Goal: Task Accomplishment & Management: Use online tool/utility

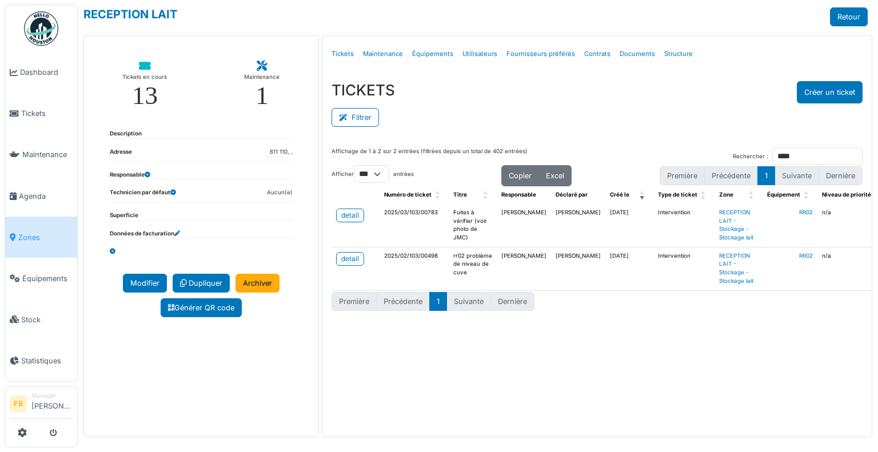
select select "***"
click at [27, 116] on span "Tickets" at bounding box center [46, 113] width 51 height 11
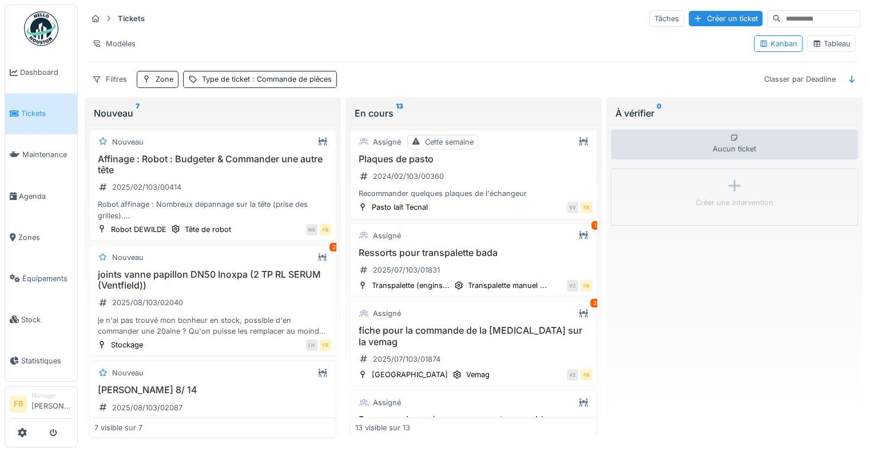
click at [823, 52] on div "Kanban Tableau" at bounding box center [804, 44] width 111 height 26
click at [830, 41] on div "Tableau" at bounding box center [831, 43] width 38 height 11
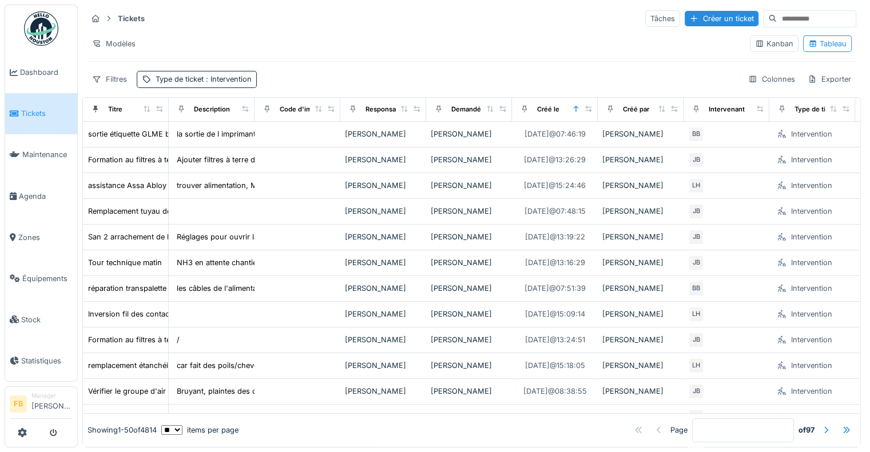
click at [777, 14] on input at bounding box center [816, 19] width 79 height 16
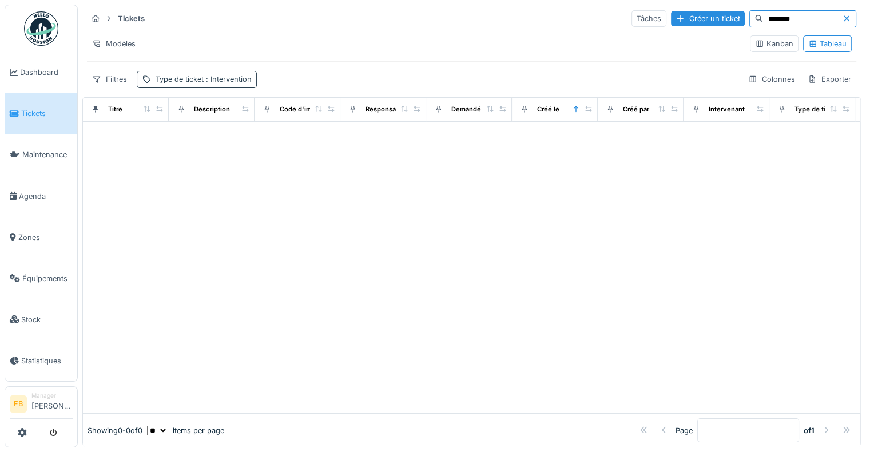
type input "********"
click at [162, 81] on div "Type de ticket : Intervention" at bounding box center [204, 79] width 96 height 11
click at [278, 130] on icon at bounding box center [275, 132] width 9 height 7
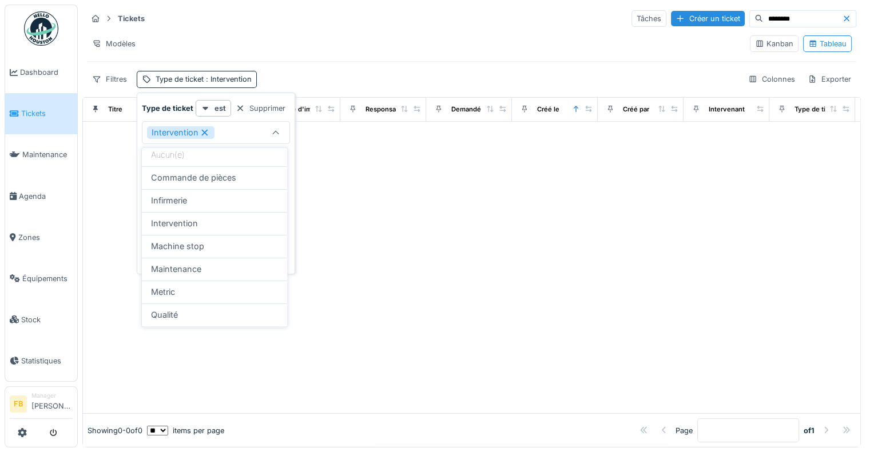
scroll to position [61, 0]
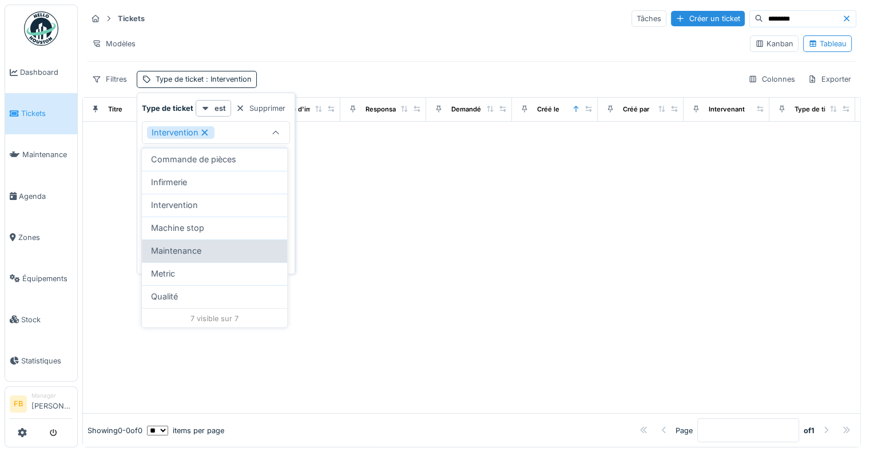
click at [207, 250] on div "Maintenance" at bounding box center [214, 251] width 127 height 13
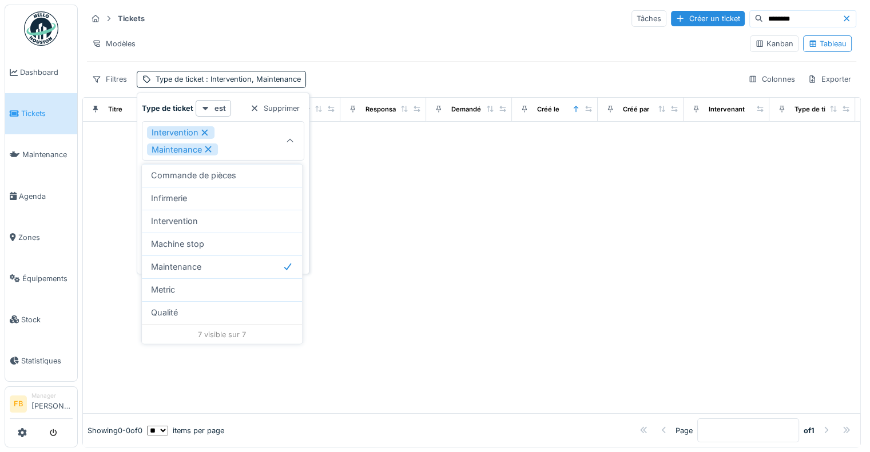
click at [200, 129] on icon at bounding box center [205, 133] width 10 height 8
type input "***"
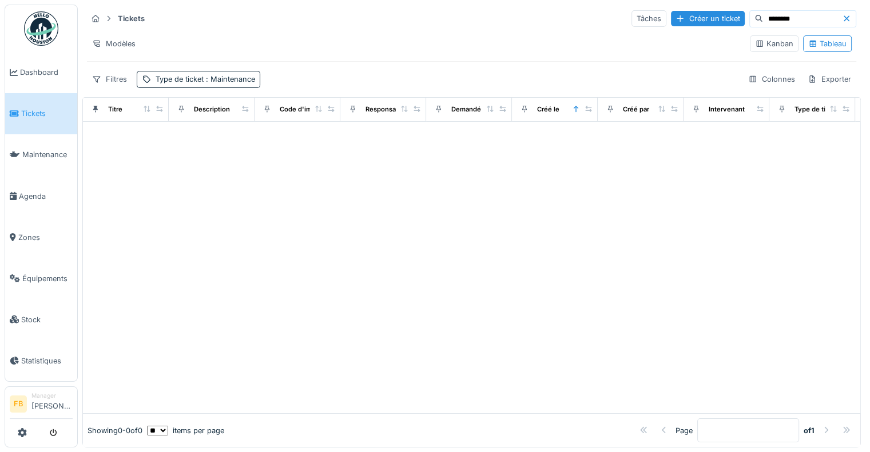
click at [405, 182] on div at bounding box center [471, 268] width 777 height 292
click at [225, 78] on span ": Maintenance" at bounding box center [229, 79] width 51 height 9
click at [631, 20] on div "Tâches" at bounding box center [648, 18] width 35 height 17
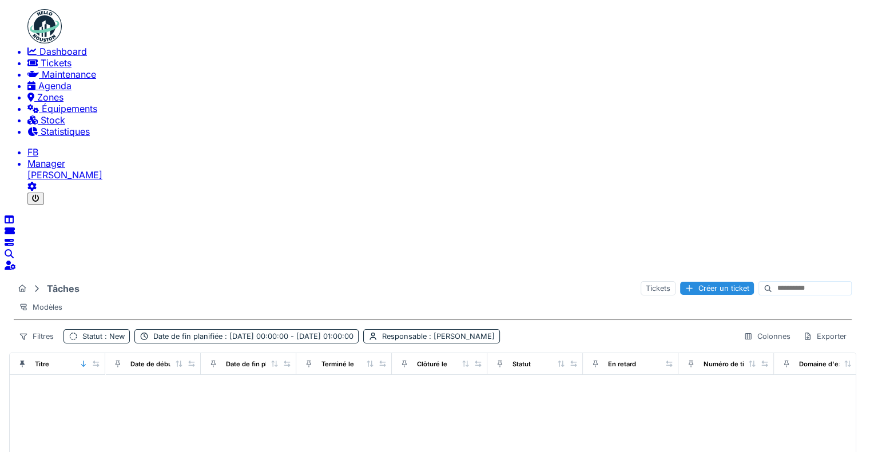
click at [780, 282] on input at bounding box center [811, 288] width 79 height 13
click at [756, 282] on input "*********" at bounding box center [795, 288] width 79 height 13
type input "*********"
click at [130, 329] on div "Statut : New" at bounding box center [96, 336] width 66 height 14
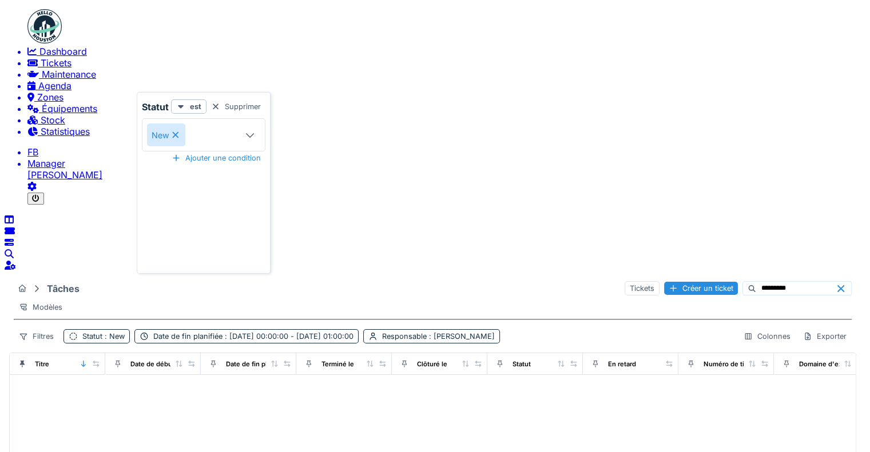
click at [247, 130] on icon at bounding box center [249, 134] width 11 height 9
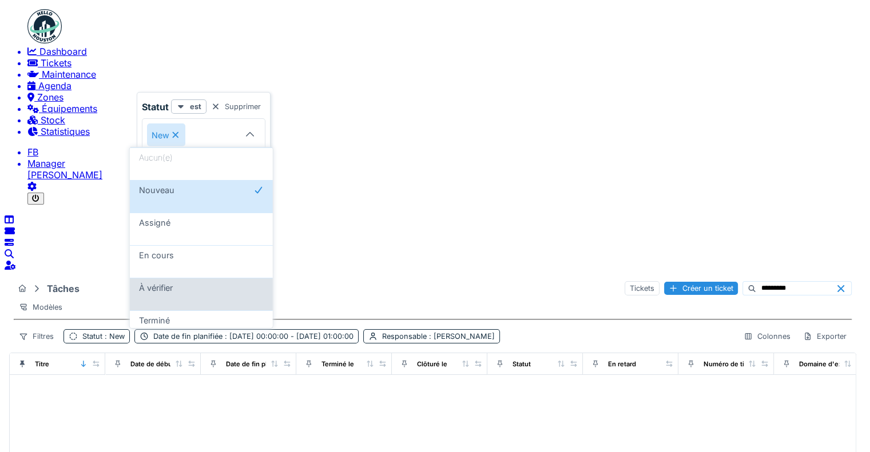
click at [202, 283] on div "À vérifier" at bounding box center [201, 288] width 125 height 10
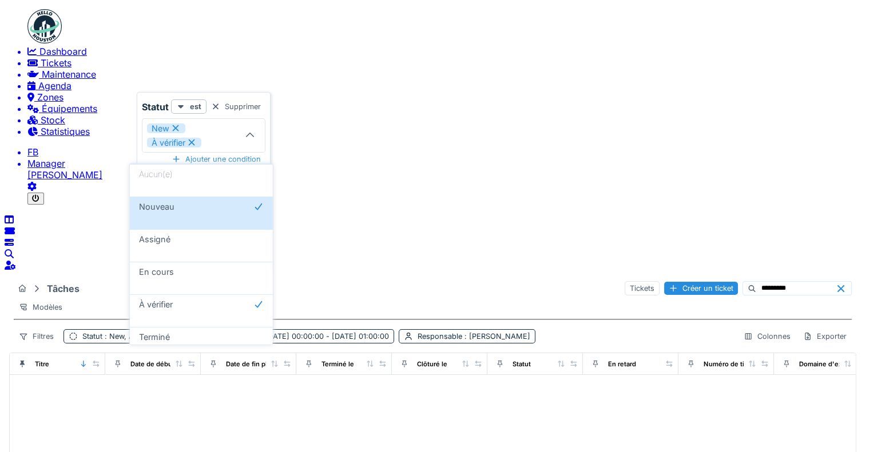
click at [176, 126] on div "New" at bounding box center [166, 129] width 38 height 10
type input "****"
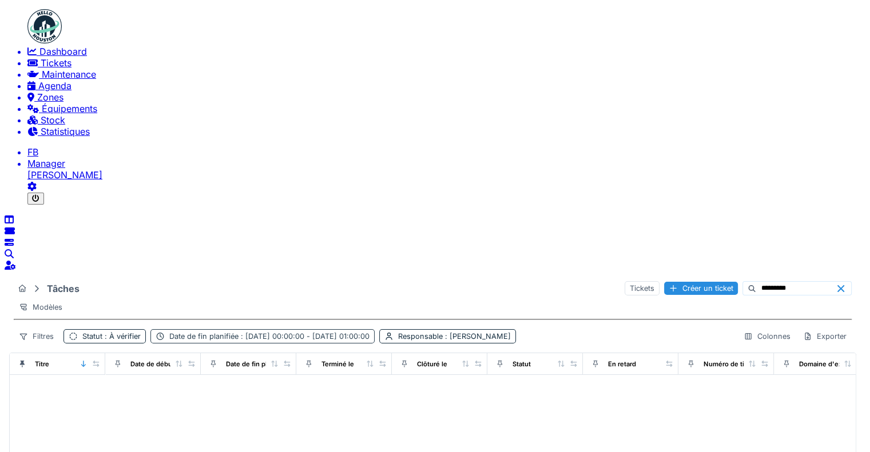
click at [369, 332] on span ": 01/01/1925 00:00:00 - 06/03/2025 01:00:00" at bounding box center [303, 336] width 131 height 9
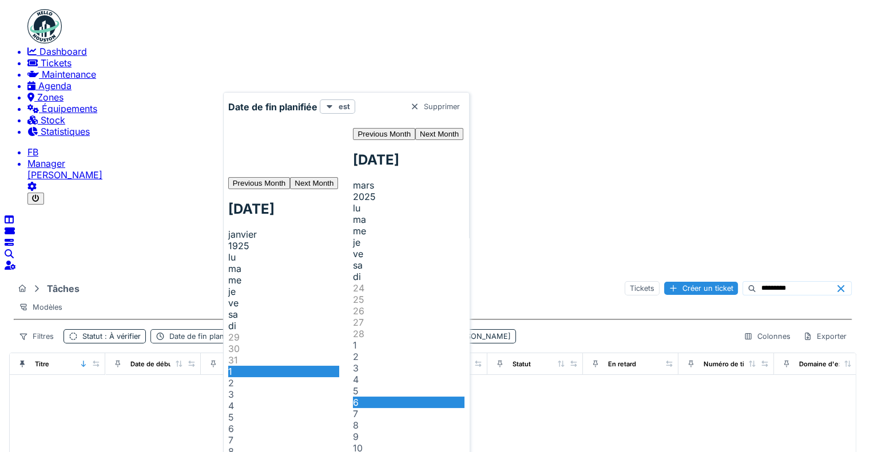
scroll to position [6, 0]
click at [459, 138] on span "Next Month" at bounding box center [439, 134] width 39 height 9
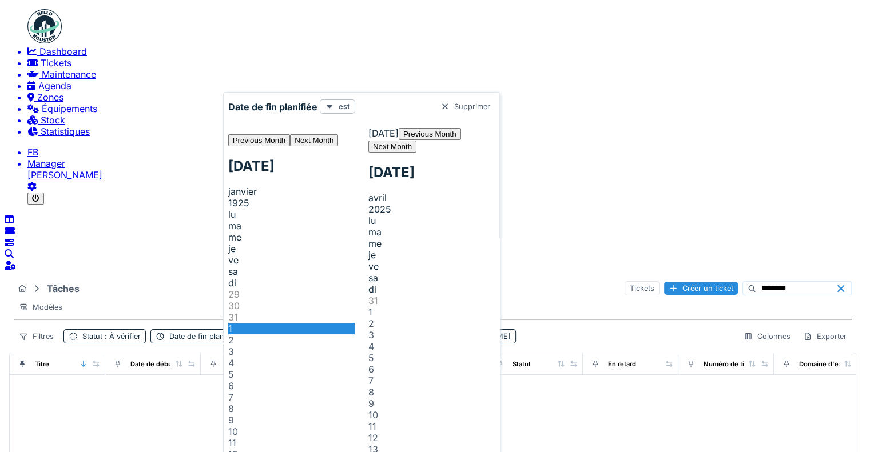
click at [412, 142] on span "Next Month" at bounding box center [392, 146] width 39 height 9
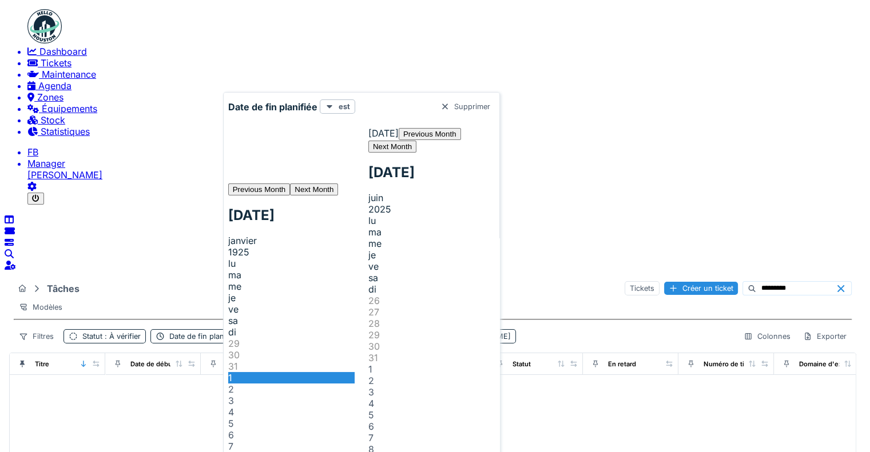
click at [412, 142] on span "Next Month" at bounding box center [392, 146] width 39 height 9
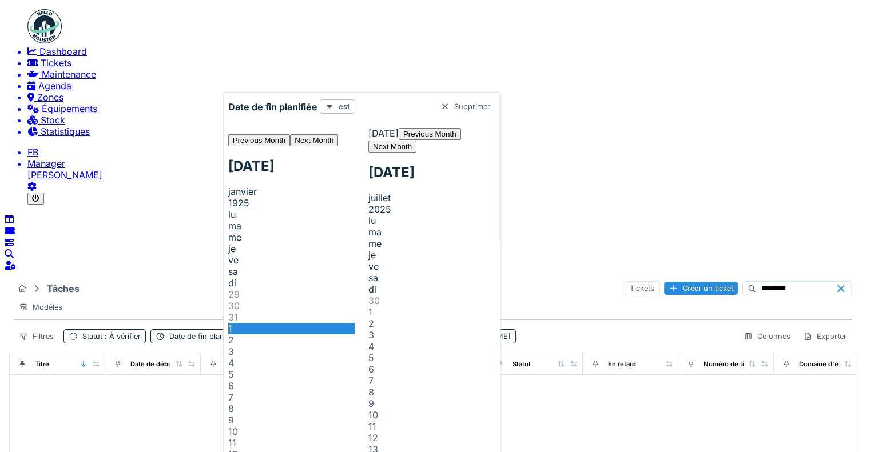
click at [412, 142] on span "Next Month" at bounding box center [392, 146] width 39 height 9
click at [228, 197] on span at bounding box center [228, 202] width 0 height 11
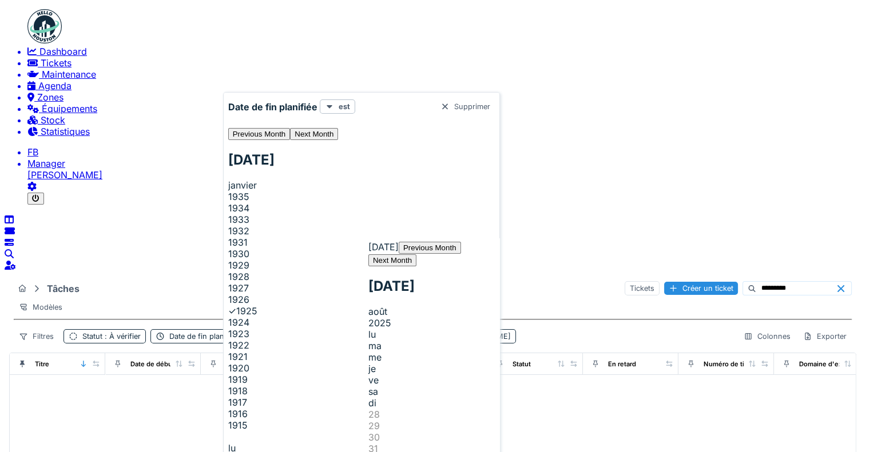
scroll to position [0, 0]
click at [300, 191] on div "1935" at bounding box center [291, 196] width 126 height 11
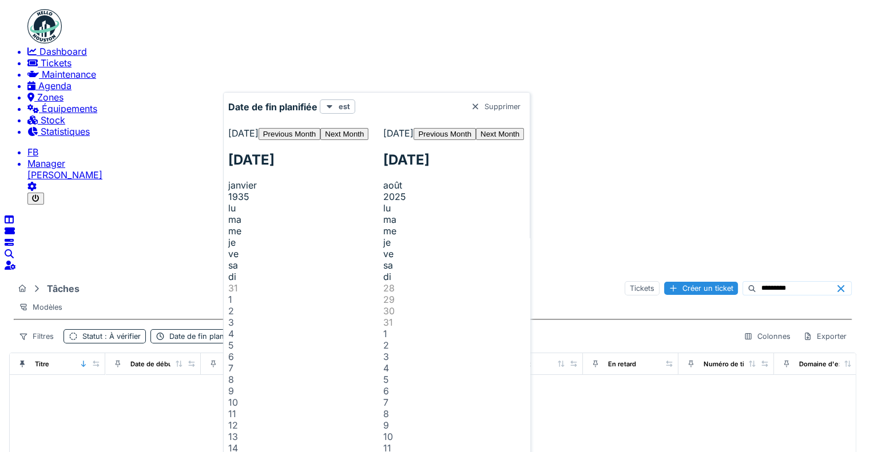
click at [357, 134] on button "Next Month" at bounding box center [344, 134] width 48 height 12
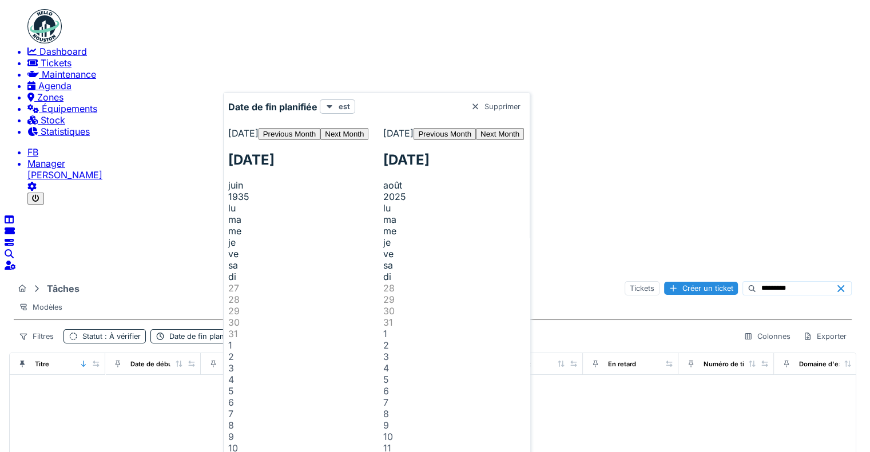
click at [357, 134] on button "Next Month" at bounding box center [344, 134] width 48 height 12
click at [313, 152] on h2 "juillet 1935" at bounding box center [299, 160] width 142 height 17
click at [228, 191] on span at bounding box center [228, 196] width 0 height 11
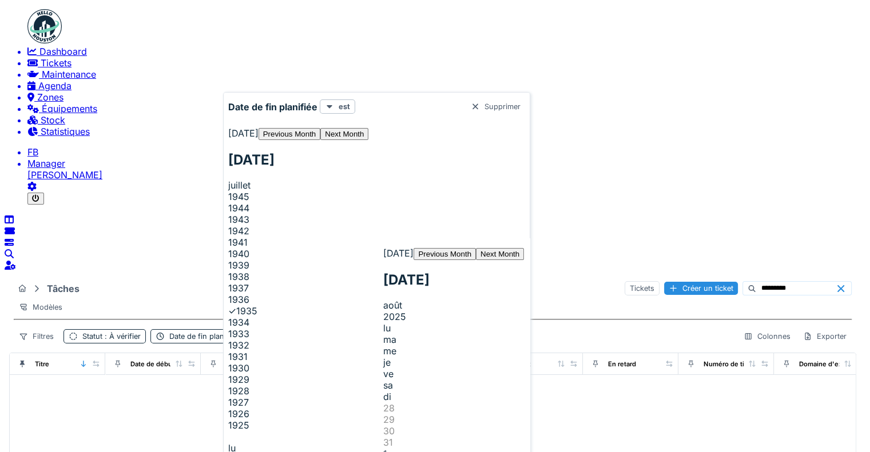
click at [303, 191] on div "1945" at bounding box center [299, 196] width 142 height 11
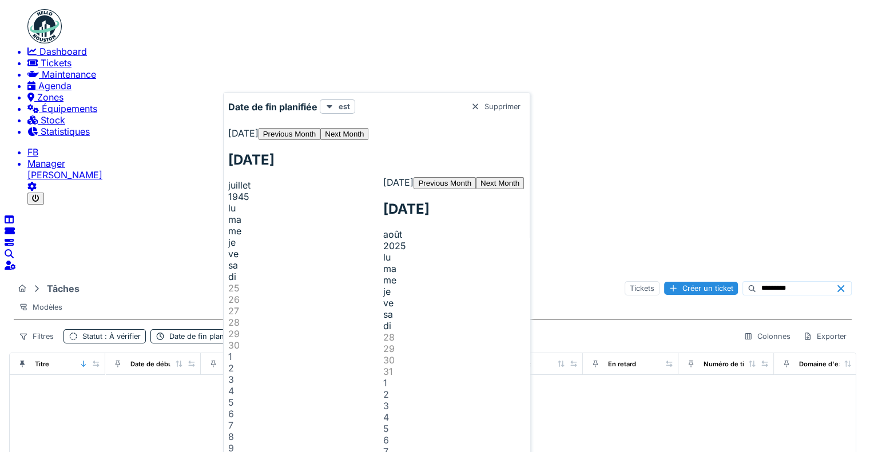
click at [228, 191] on span at bounding box center [228, 196] width 0 height 11
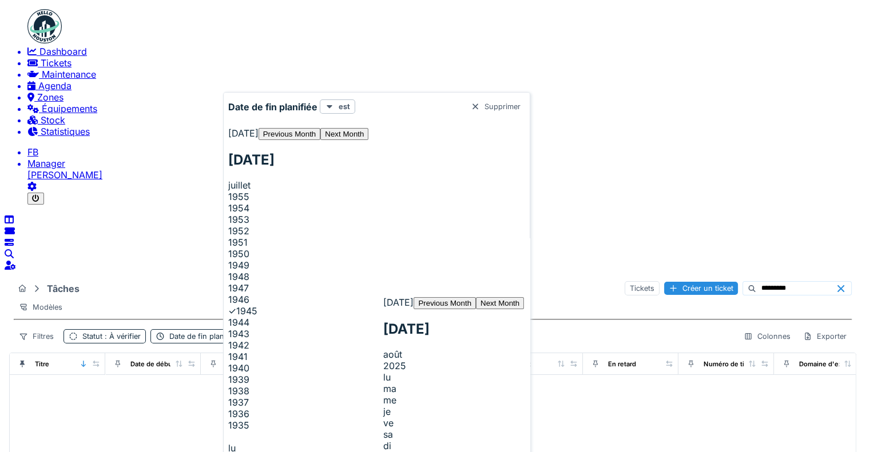
click at [300, 191] on div "1955" at bounding box center [299, 196] width 142 height 11
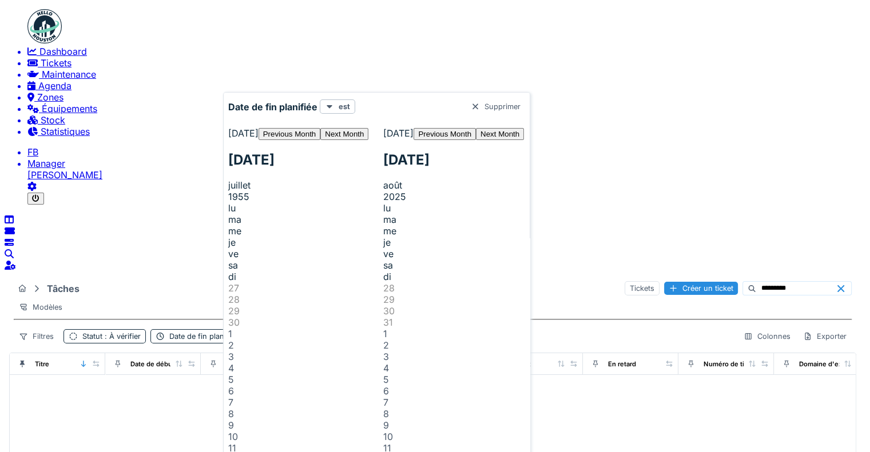
click at [228, 191] on span at bounding box center [228, 196] width 0 height 11
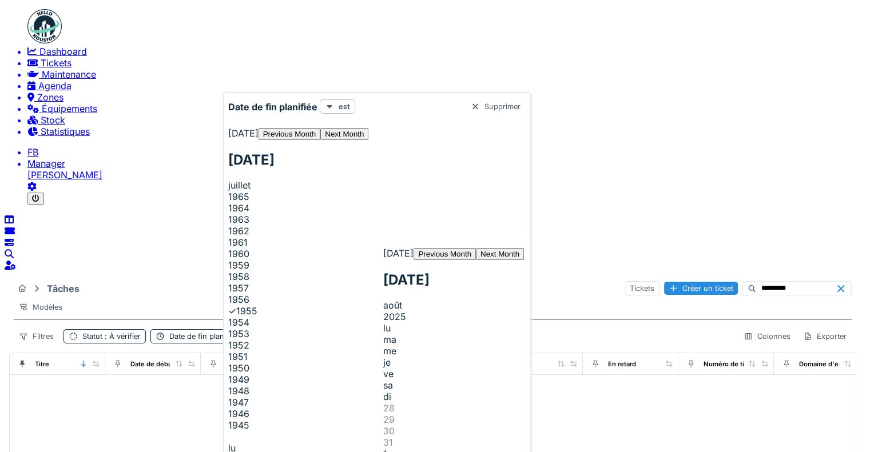
click at [228, 191] on link at bounding box center [228, 191] width 0 height 0
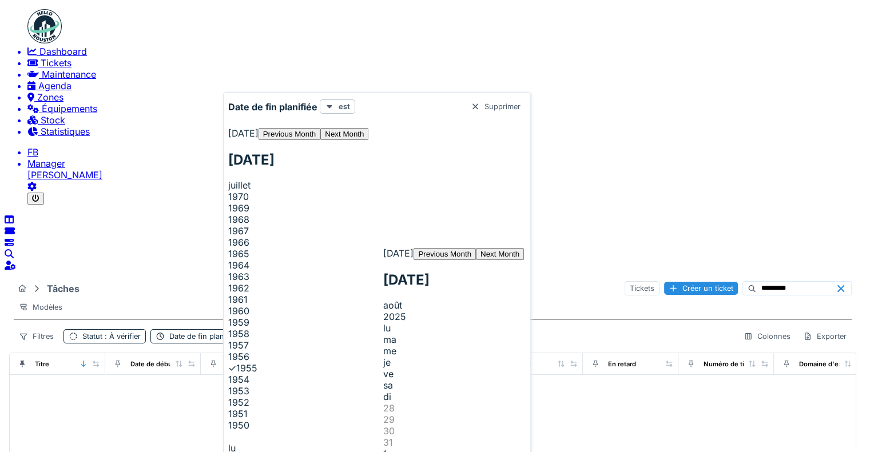
click at [228, 191] on link at bounding box center [228, 191] width 0 height 0
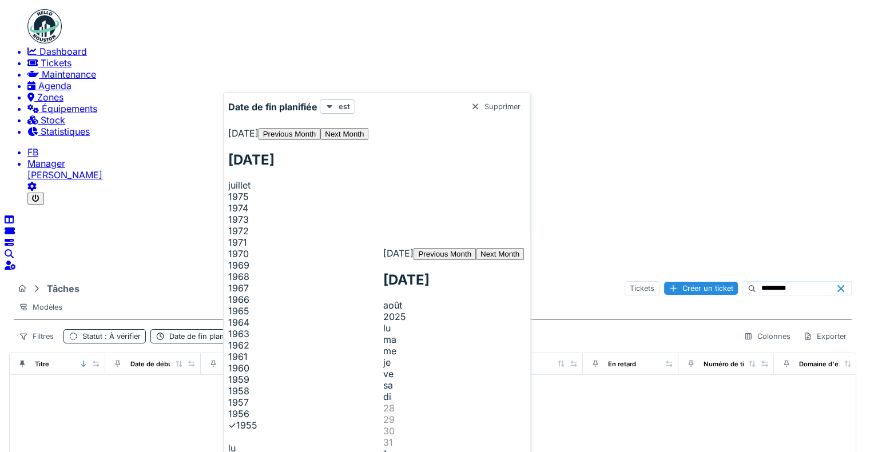
click at [228, 191] on link at bounding box center [228, 191] width 0 height 0
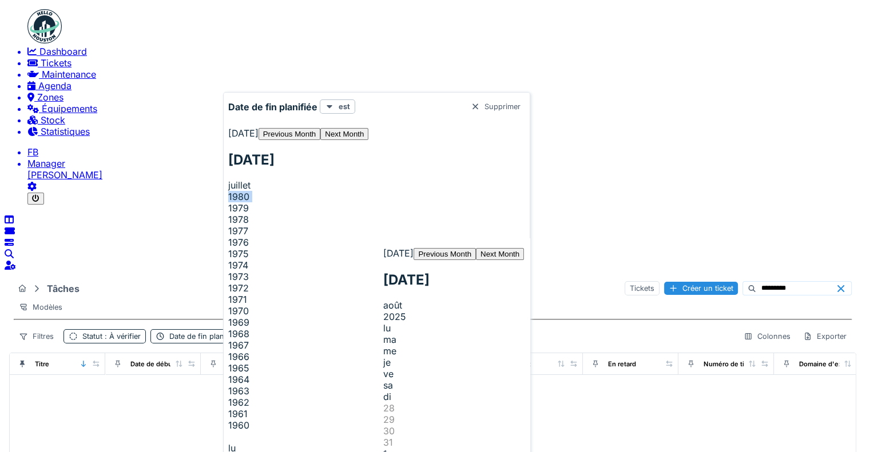
click at [228, 191] on link at bounding box center [228, 191] width 0 height 0
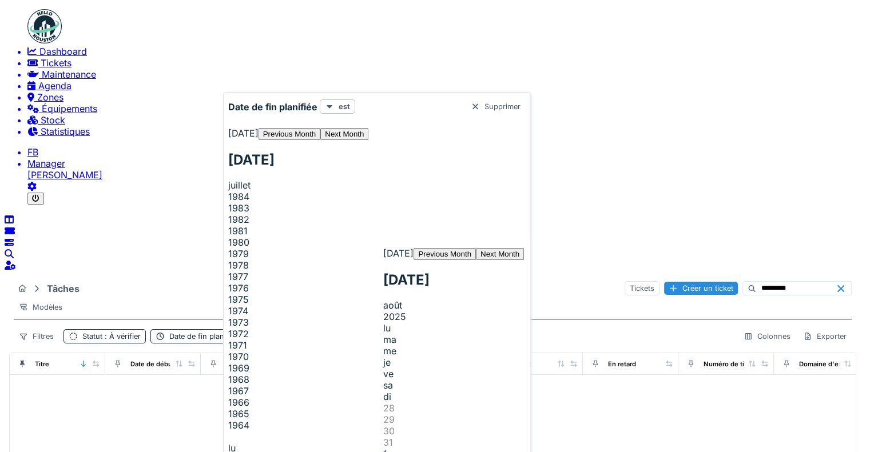
click at [228, 191] on link at bounding box center [228, 191] width 0 height 0
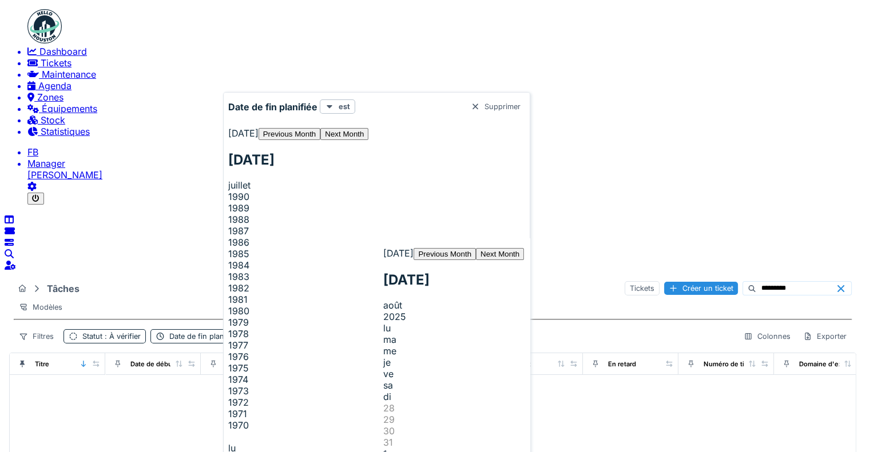
click at [228, 191] on link at bounding box center [228, 191] width 0 height 0
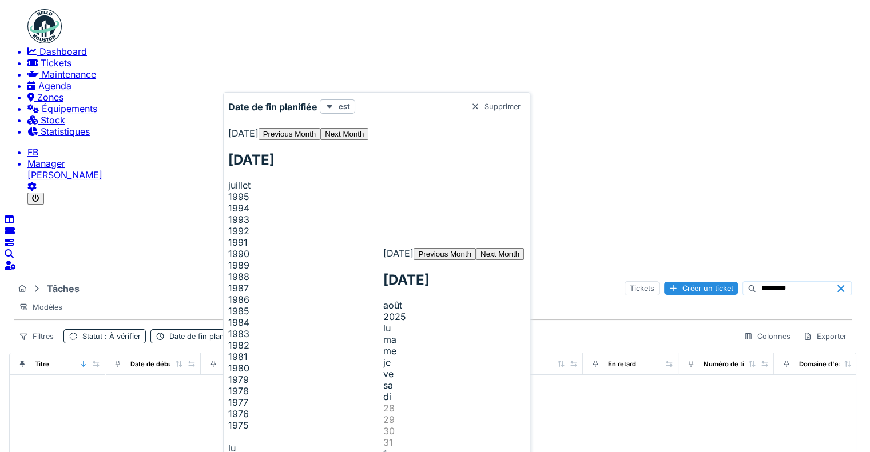
click at [228, 191] on link at bounding box center [228, 191] width 0 height 0
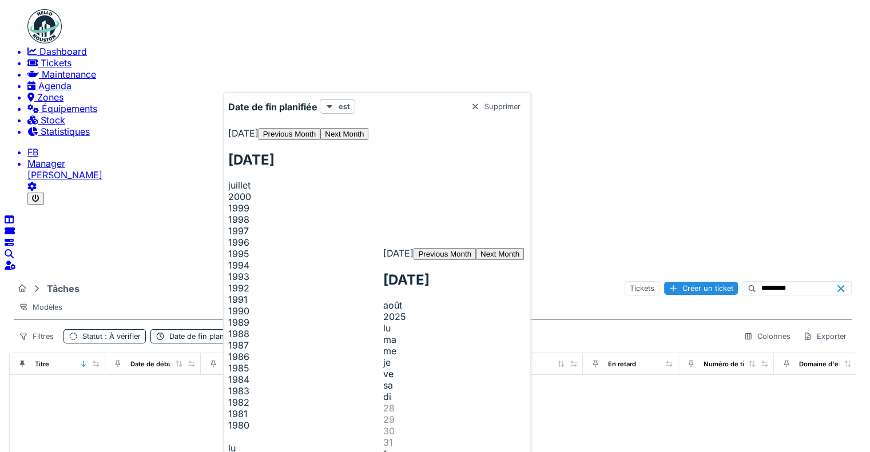
click at [228, 191] on link at bounding box center [228, 191] width 0 height 0
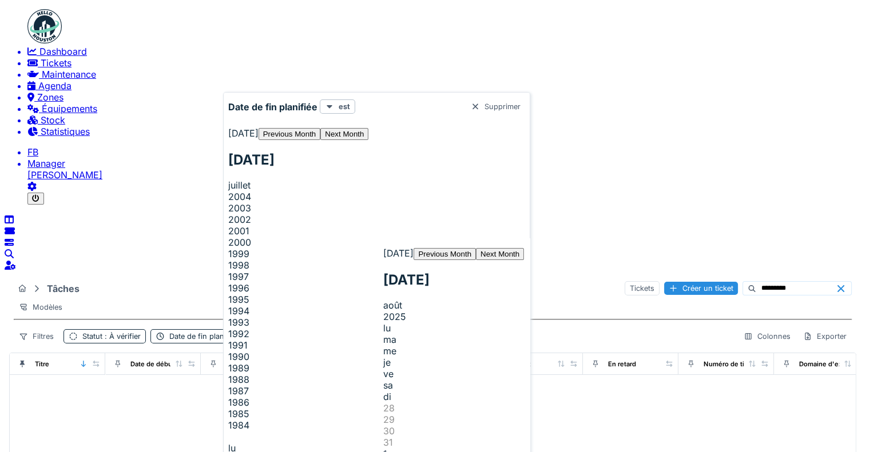
click at [228, 191] on link at bounding box center [228, 191] width 0 height 0
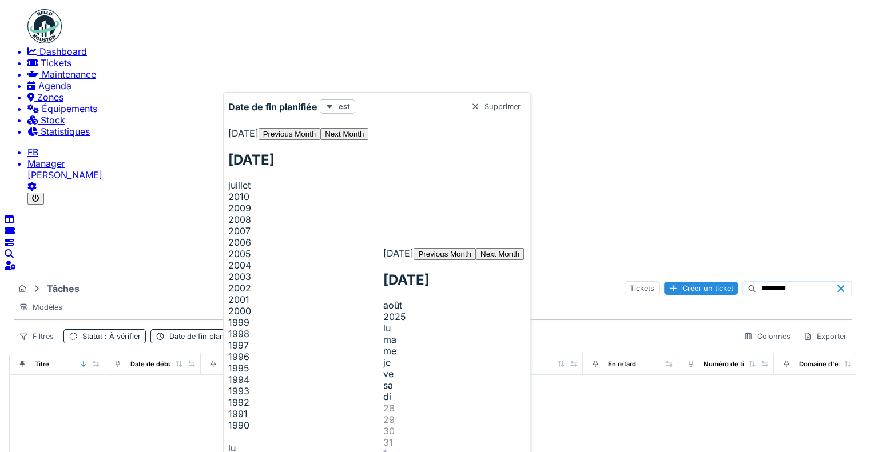
click at [228, 191] on link at bounding box center [228, 191] width 0 height 0
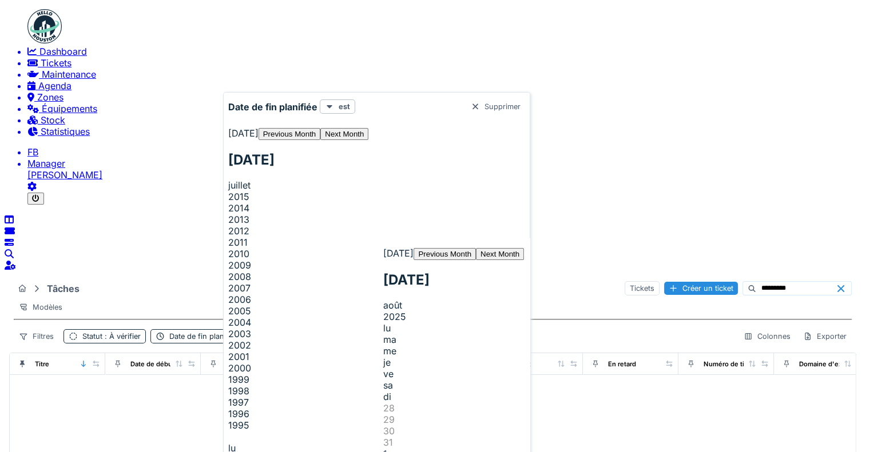
click at [228, 191] on link at bounding box center [228, 191] width 0 height 0
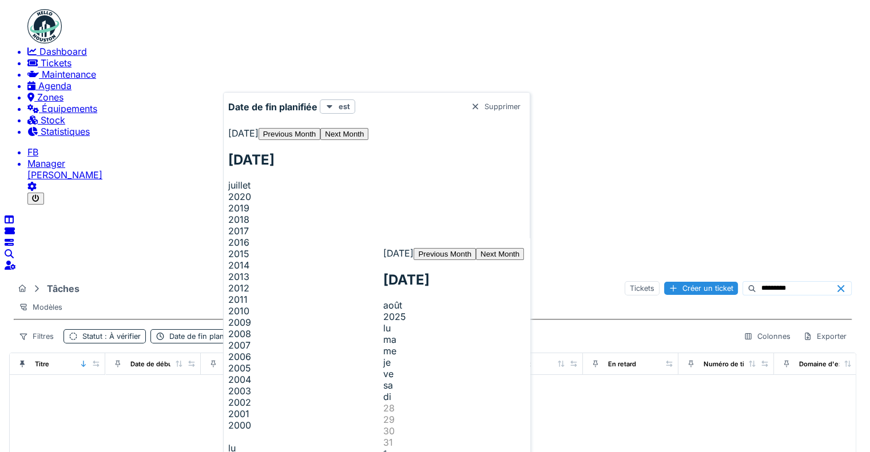
click at [228, 191] on link at bounding box center [228, 191] width 0 height 0
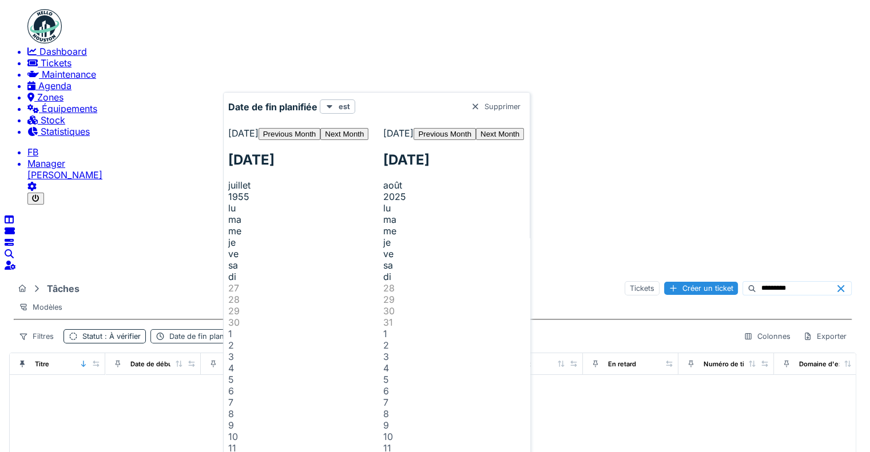
click at [369, 332] on span ": 01/01/1925 00:00:00 - 31/08/2025 01:00:00" at bounding box center [303, 336] width 131 height 9
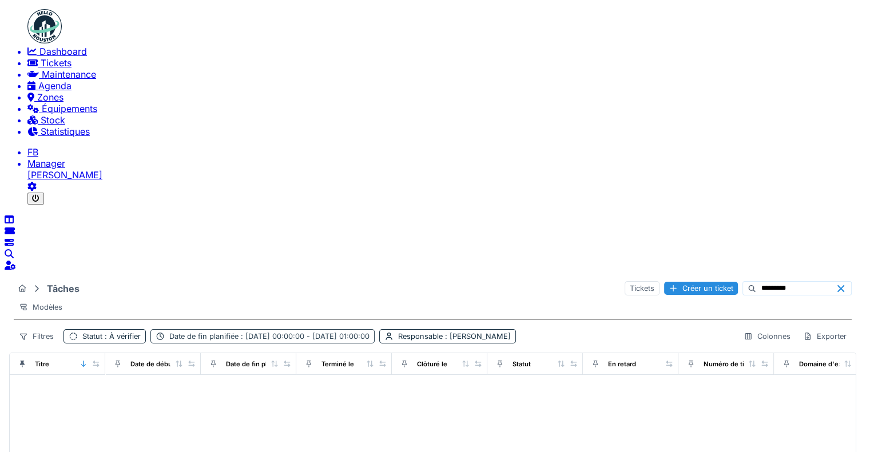
click at [369, 332] on span ": 01/01/1925 00:00:00 - 31/08/2025 01:00:00" at bounding box center [303, 336] width 131 height 9
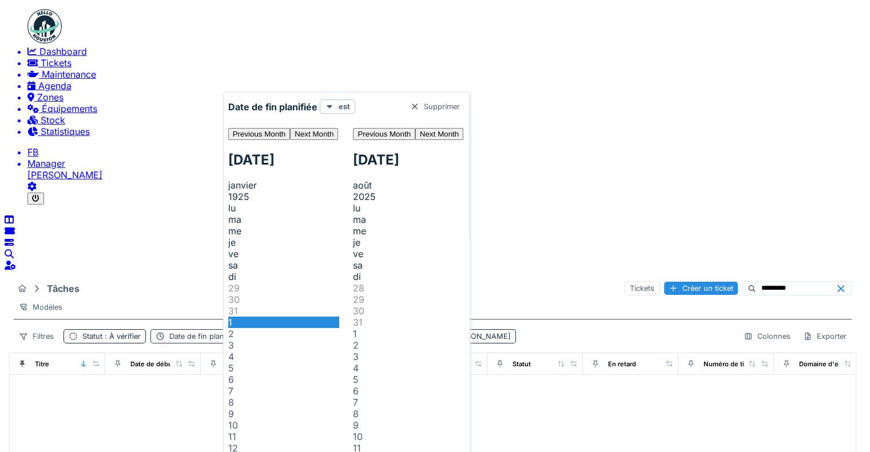
scroll to position [15, 0]
click at [464, 108] on div "Supprimer" at bounding box center [434, 106] width 59 height 13
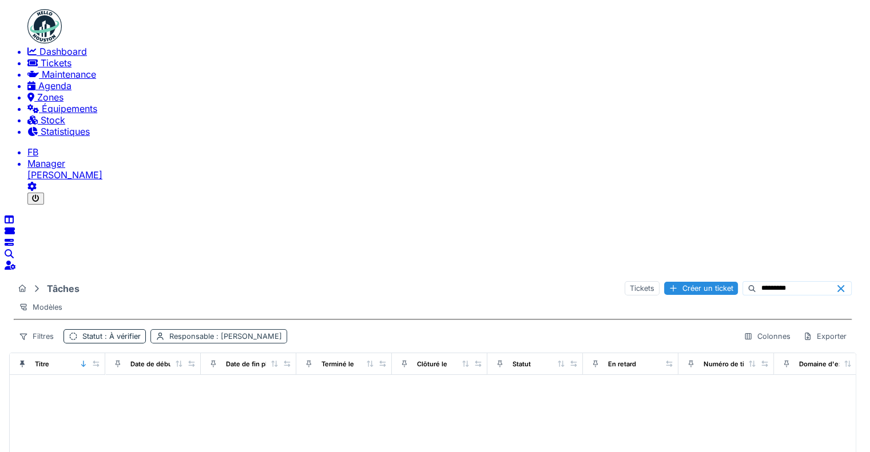
click at [282, 332] on span ": Frédéric Beckers" at bounding box center [248, 336] width 68 height 9
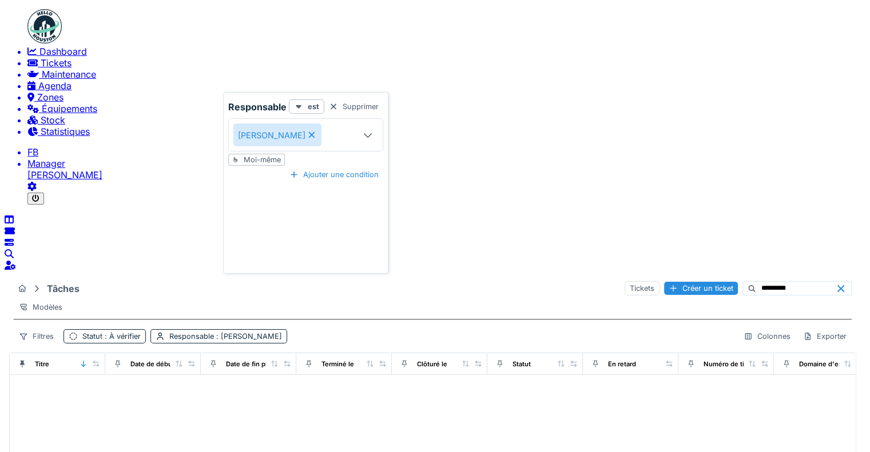
click at [309, 131] on icon at bounding box center [312, 135] width 10 height 8
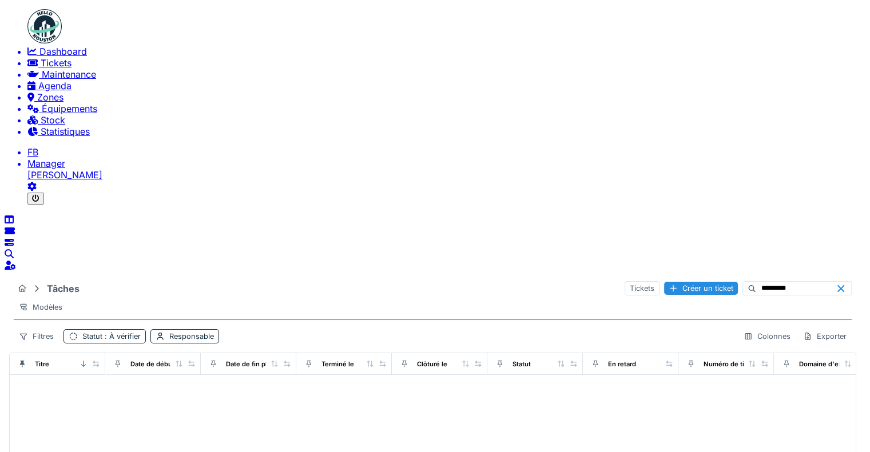
click at [749, 285] on icon at bounding box center [752, 288] width 7 height 7
click at [747, 285] on icon at bounding box center [751, 288] width 9 height 7
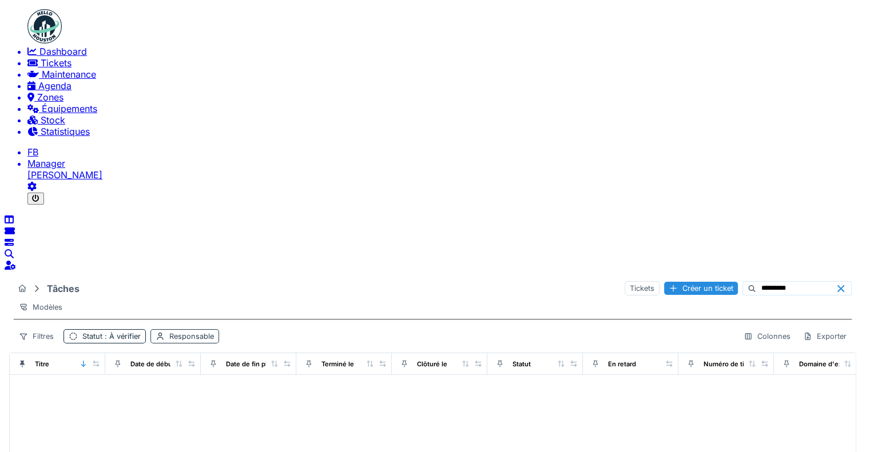
click at [214, 332] on div "Responsable" at bounding box center [191, 336] width 45 height 9
click at [362, 130] on icon at bounding box center [367, 134] width 11 height 9
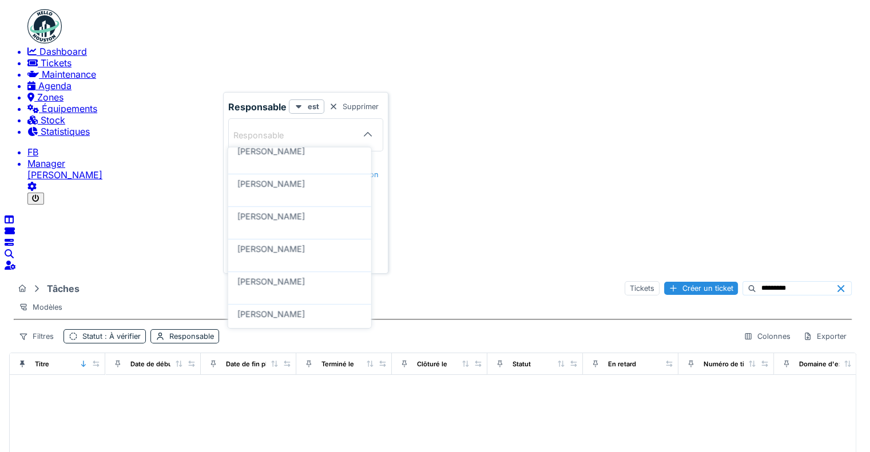
scroll to position [132, 0]
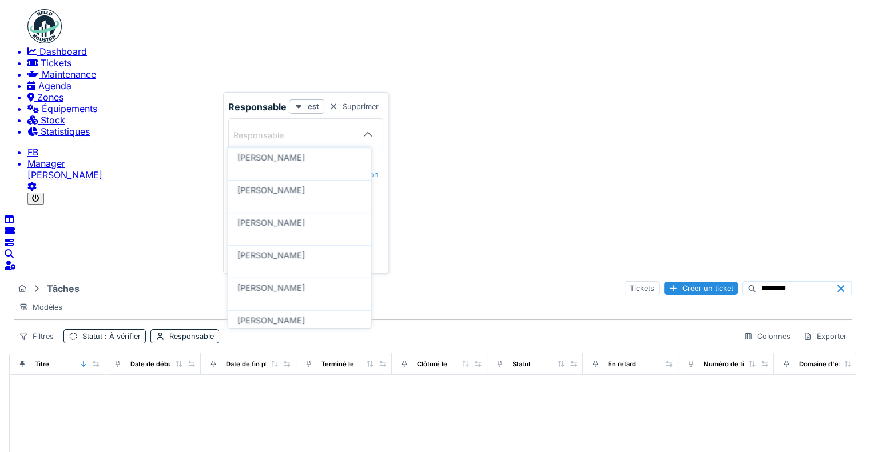
click at [277, 348] on span "[PERSON_NAME]" at bounding box center [270, 353] width 67 height 10
type input "****"
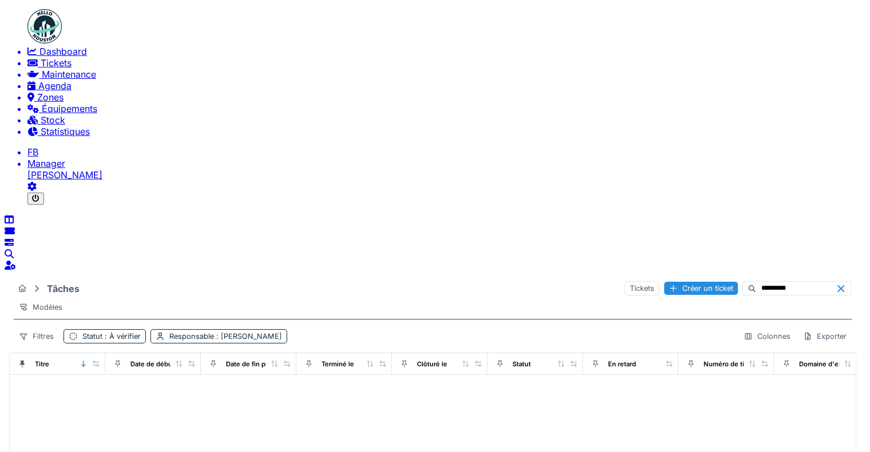
click at [749, 285] on icon at bounding box center [752, 288] width 7 height 7
click at [287, 329] on div "Responsable : Julien Bebronne" at bounding box center [218, 336] width 137 height 14
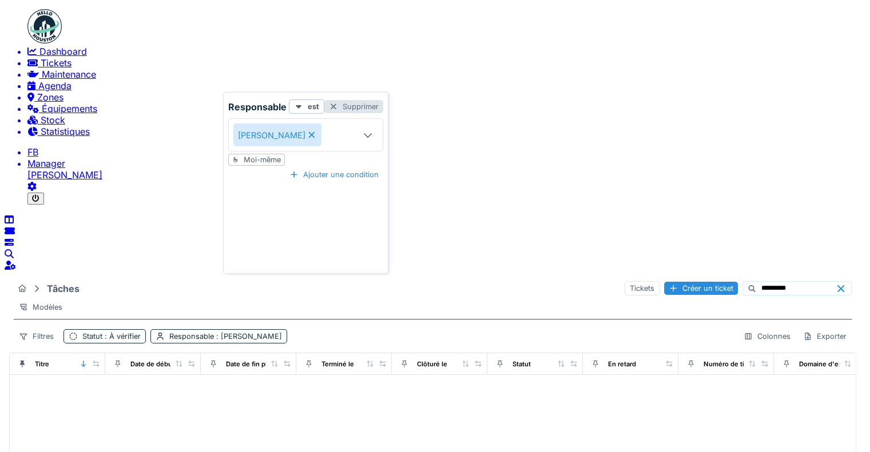
click at [353, 109] on div "Supprimer" at bounding box center [353, 106] width 59 height 13
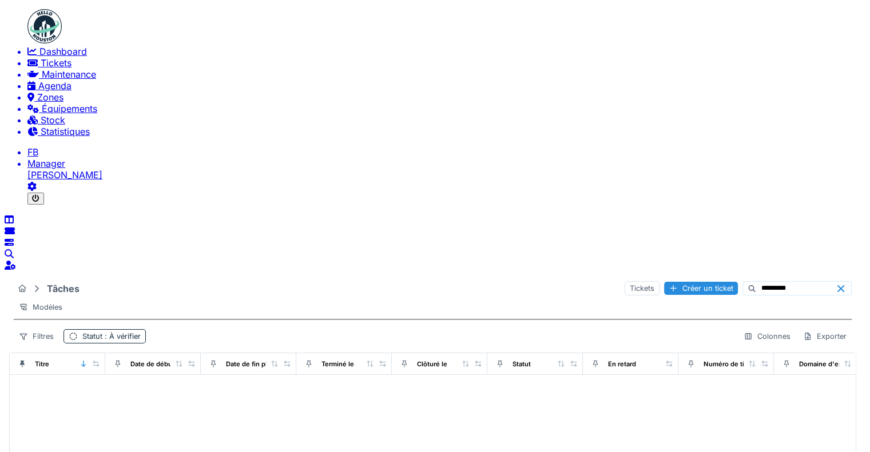
click at [747, 285] on icon at bounding box center [751, 288] width 9 height 7
click at [41, 69] on span "Tickets" at bounding box center [56, 62] width 31 height 11
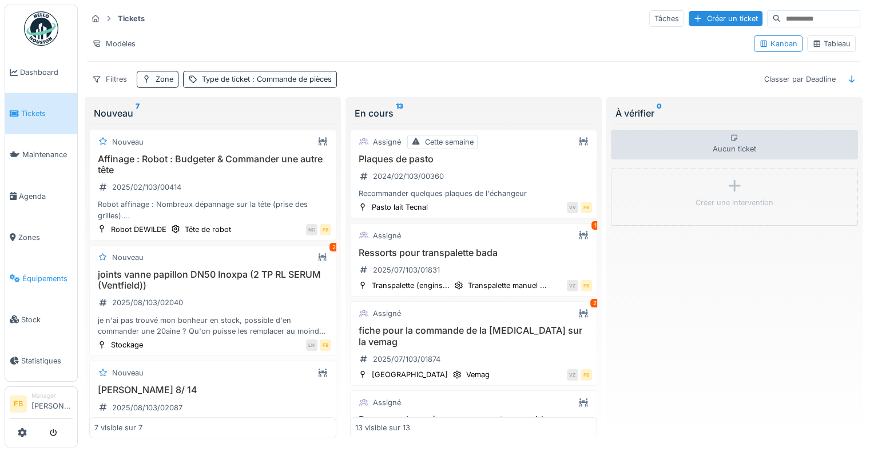
click at [50, 273] on span "Équipements" at bounding box center [47, 278] width 50 height 11
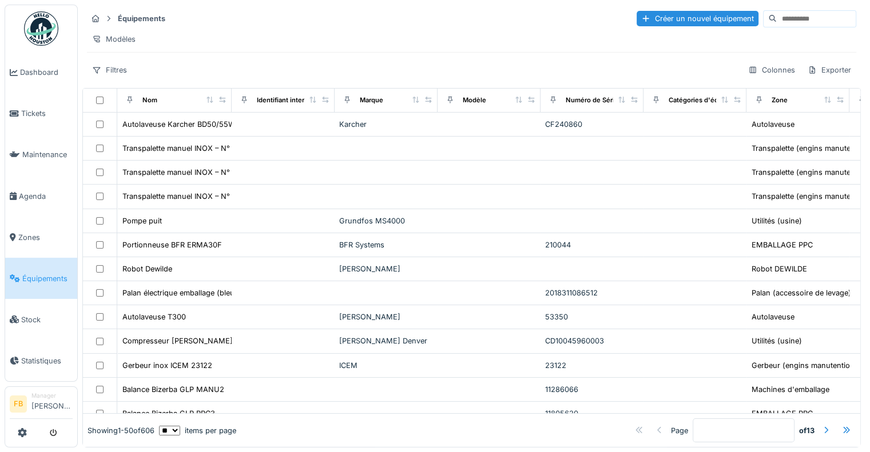
click at [792, 17] on input at bounding box center [816, 19] width 79 height 16
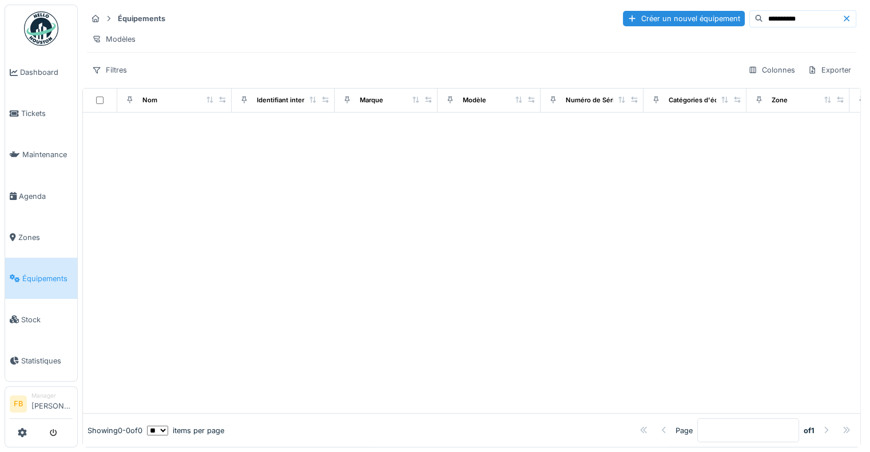
click at [757, 7] on div "**********" at bounding box center [471, 44] width 778 height 79
click at [763, 18] on input "**********" at bounding box center [802, 19] width 79 height 16
type input "*********"
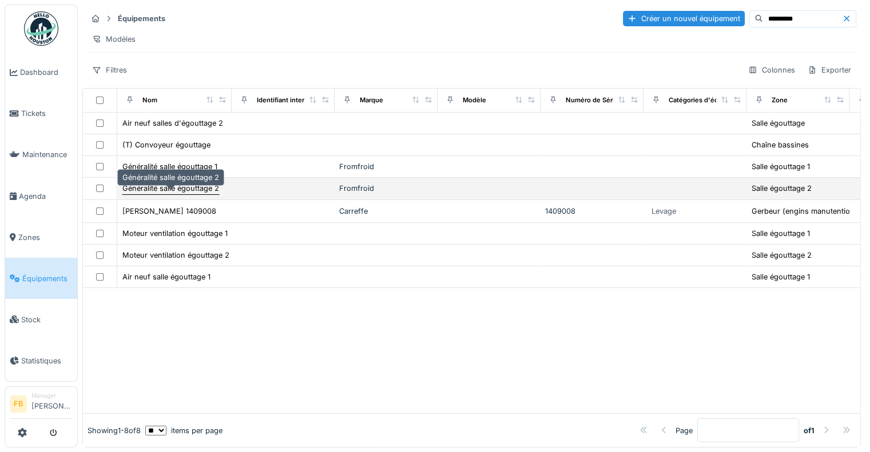
click at [175, 194] on div "Généralité salle égouttage 2" at bounding box center [170, 188] width 97 height 11
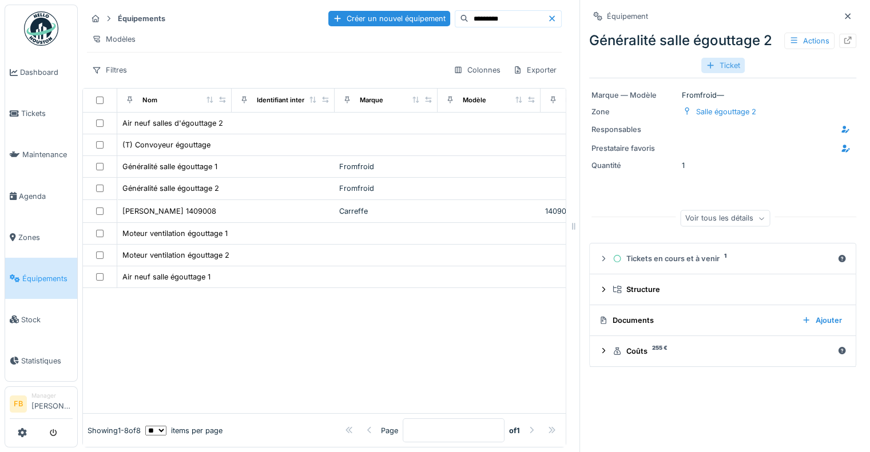
click at [721, 64] on div "Ticket" at bounding box center [722, 65] width 43 height 15
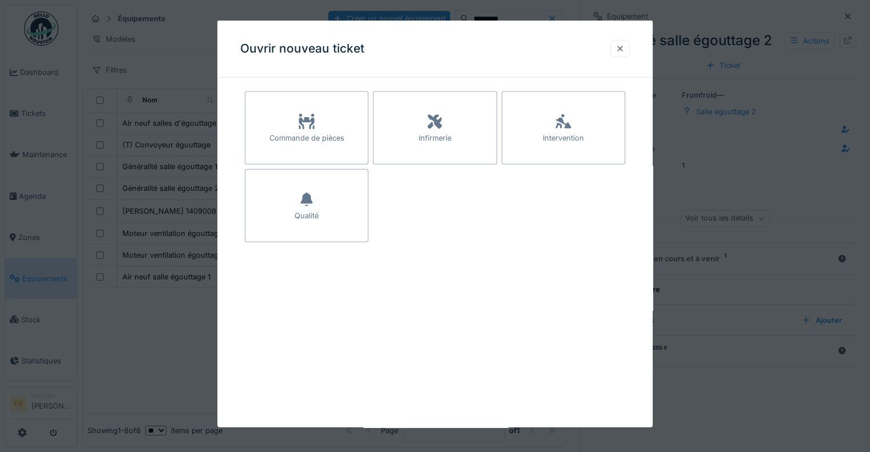
click at [623, 52] on div at bounding box center [619, 48] width 9 height 11
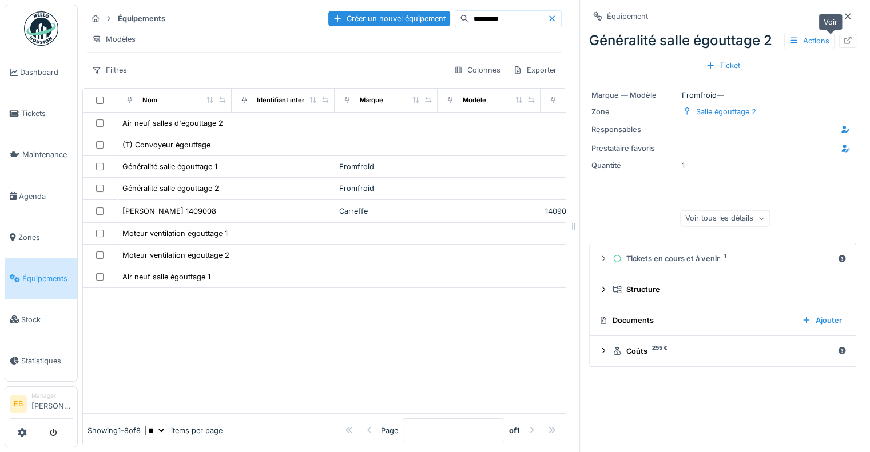
click at [843, 38] on icon at bounding box center [847, 40] width 9 height 7
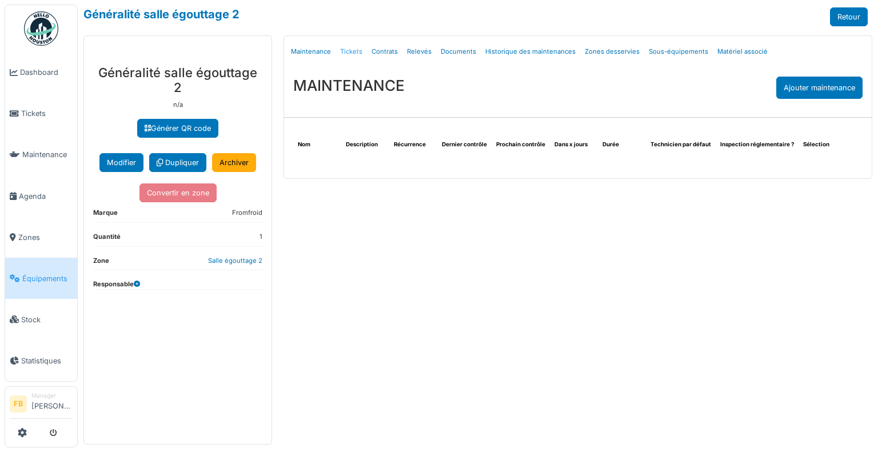
click at [352, 50] on link "Tickets" at bounding box center [351, 51] width 31 height 27
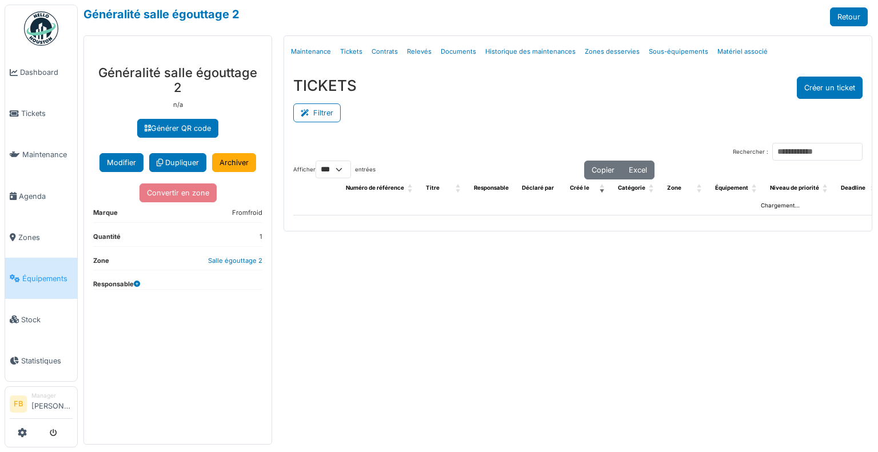
select select "***"
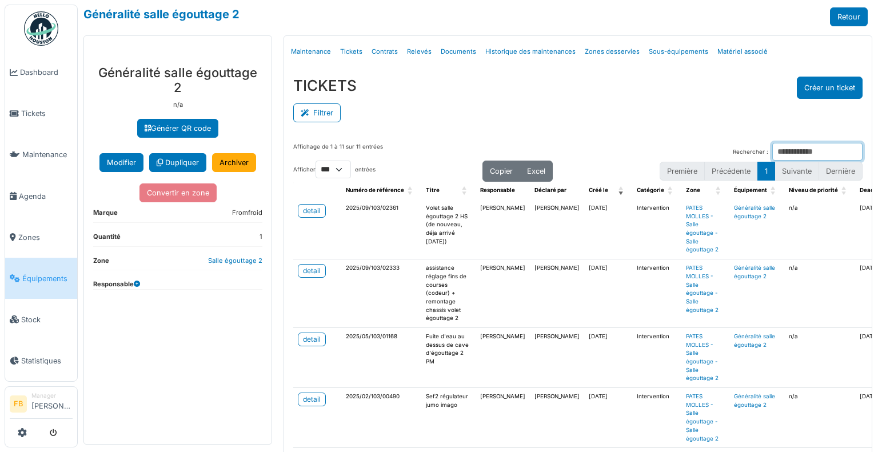
click at [773, 150] on input "Rechercher :" at bounding box center [818, 152] width 90 height 18
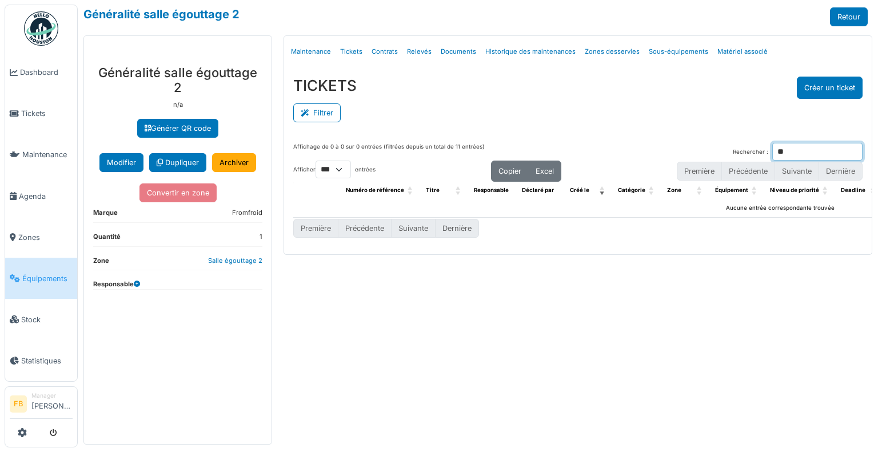
type input "*"
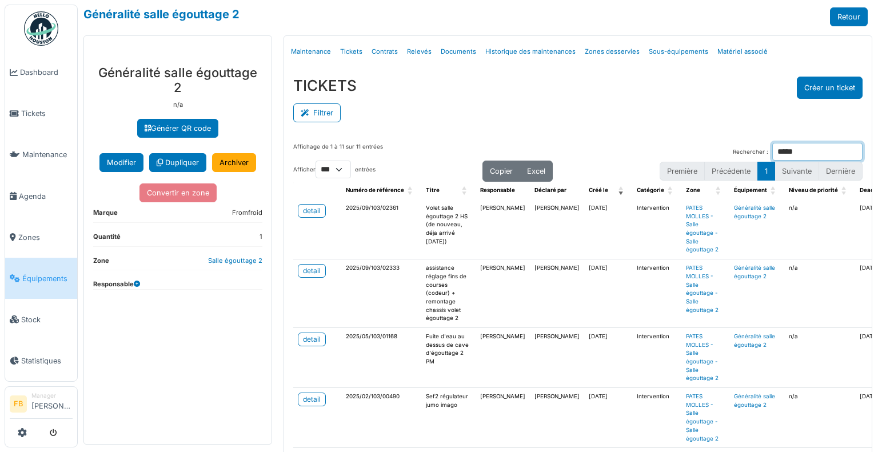
type input "******"
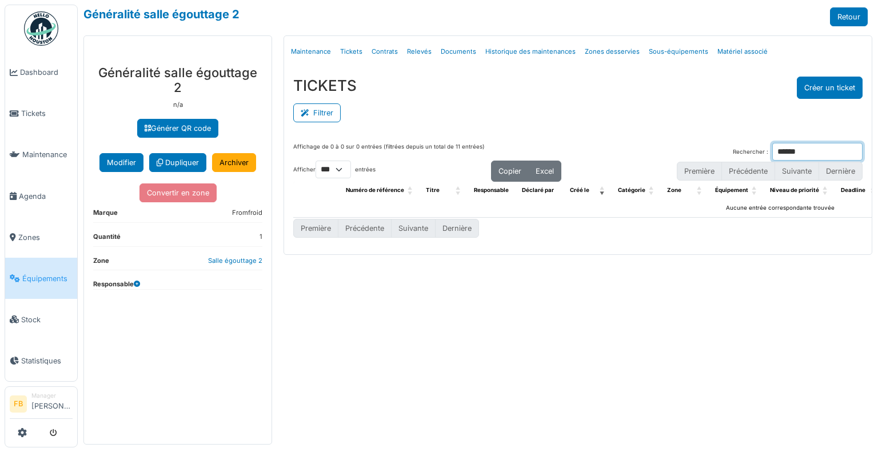
click at [854, 153] on input "******" at bounding box center [818, 152] width 90 height 18
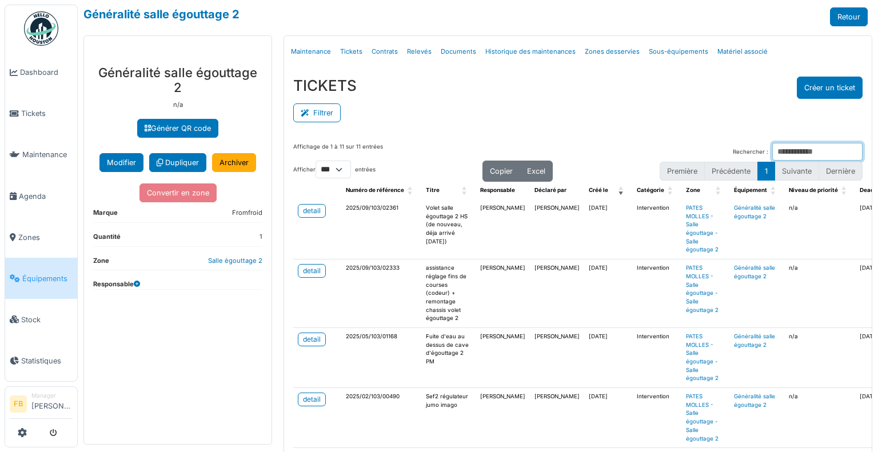
scroll to position [0, 61]
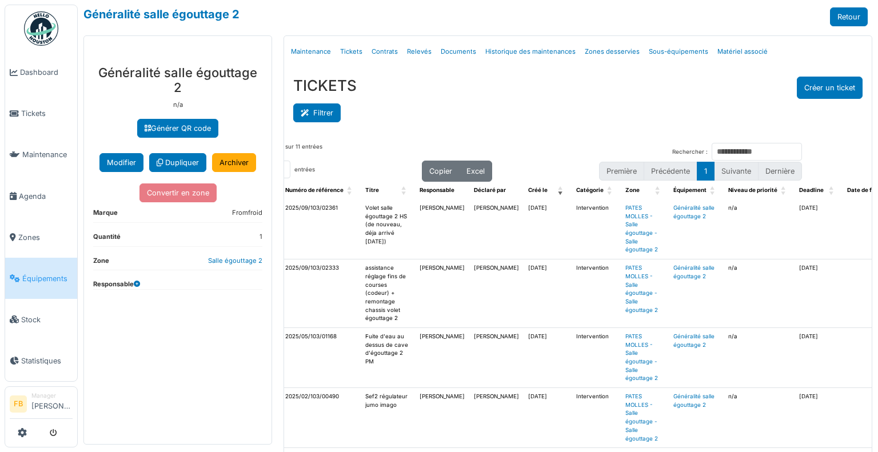
click at [316, 117] on button "Filtrer" at bounding box center [316, 113] width 47 height 19
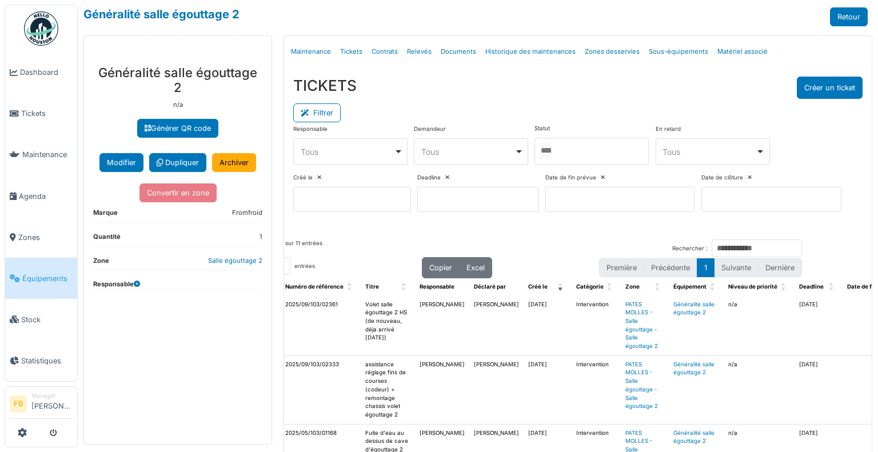
click at [394, 150] on div "Tous Remove item" at bounding box center [351, 152] width 105 height 17
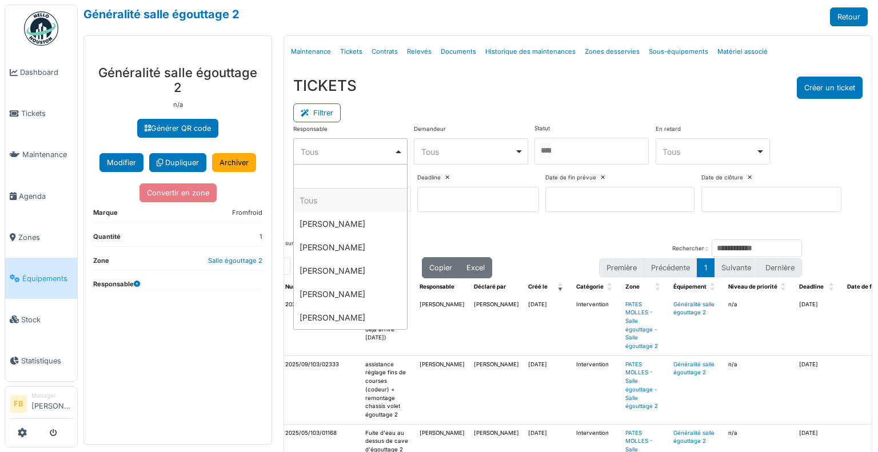
click at [513, 147] on div "Tous Remove item" at bounding box center [471, 152] width 105 height 17
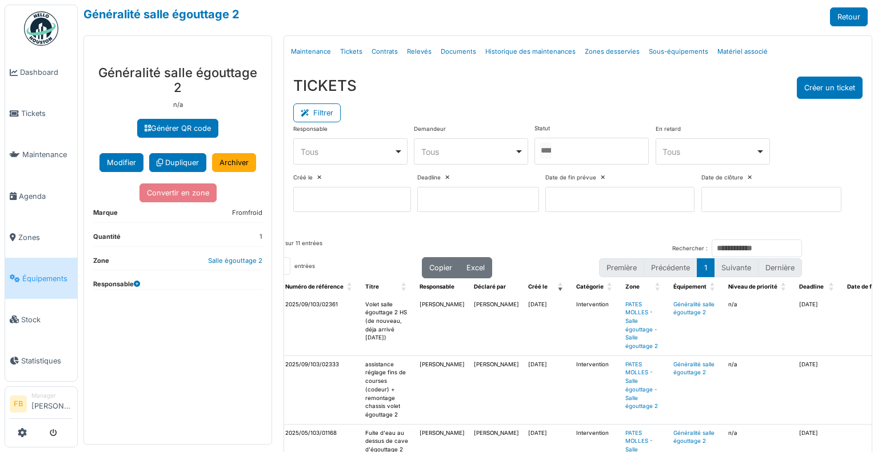
click at [539, 178] on div "Deadline" at bounding box center [478, 193] width 122 height 38
click at [389, 200] on input at bounding box center [352, 199] width 118 height 25
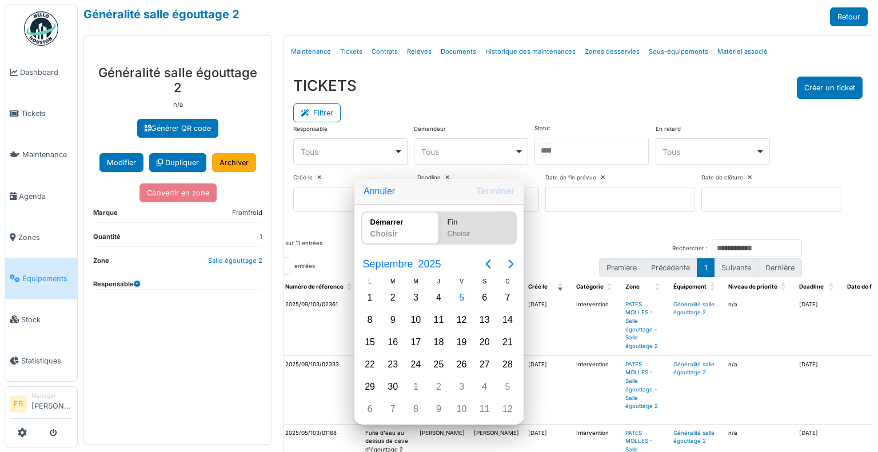
click at [487, 252] on div "Démarrer Choisir Fin Choisir" at bounding box center [439, 228] width 169 height 47
click at [487, 262] on icon "Previous page" at bounding box center [488, 264] width 14 height 14
click at [411, 389] on div "27" at bounding box center [415, 387] width 17 height 17
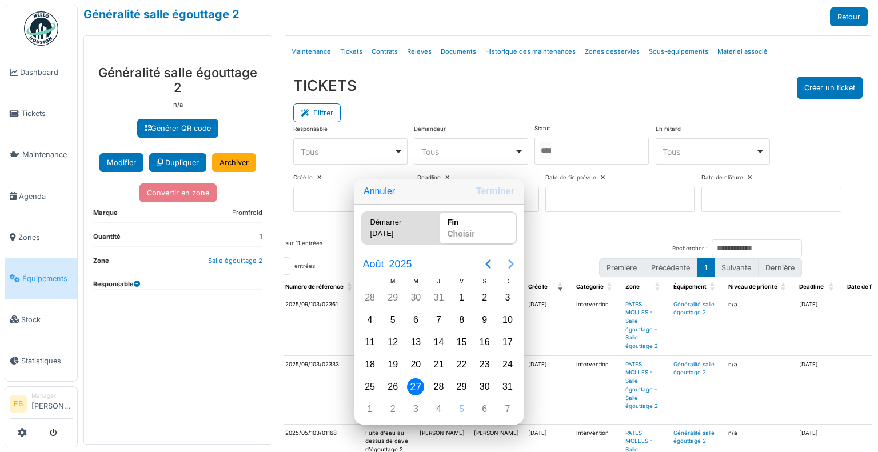
click at [510, 269] on icon "Next page" at bounding box center [510, 264] width 5 height 9
click at [415, 306] on div "3" at bounding box center [415, 297] width 17 height 17
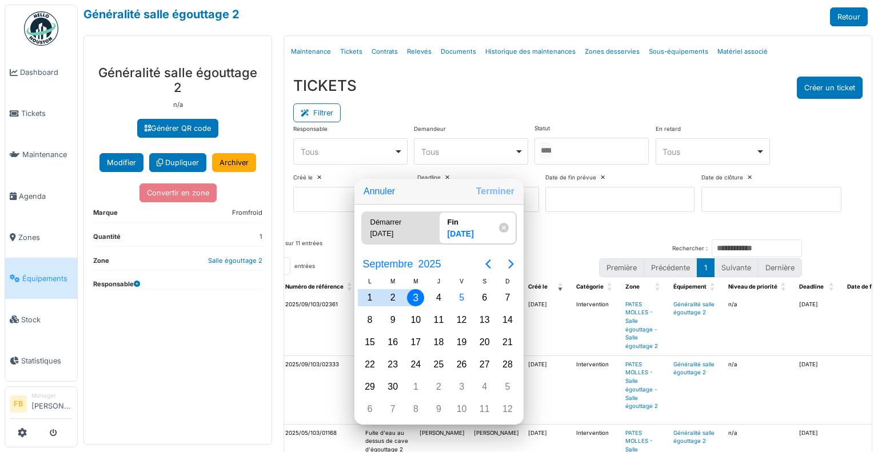
click at [503, 201] on button "Terminer" at bounding box center [495, 191] width 47 height 21
type input "**********"
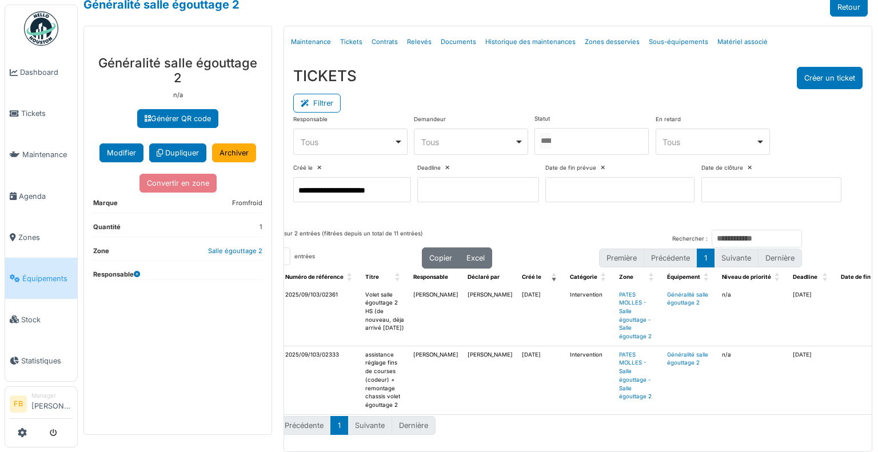
scroll to position [64, 0]
click at [41, 274] on span "Équipements" at bounding box center [47, 278] width 50 height 11
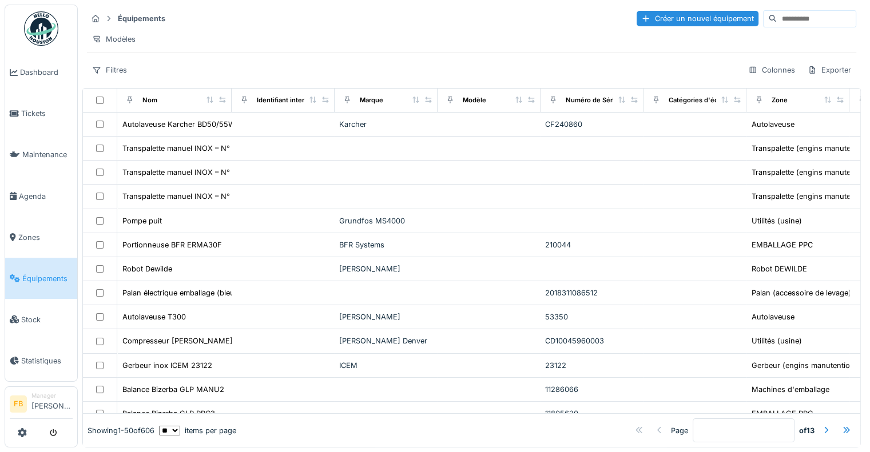
click at [782, 18] on input at bounding box center [816, 19] width 79 height 16
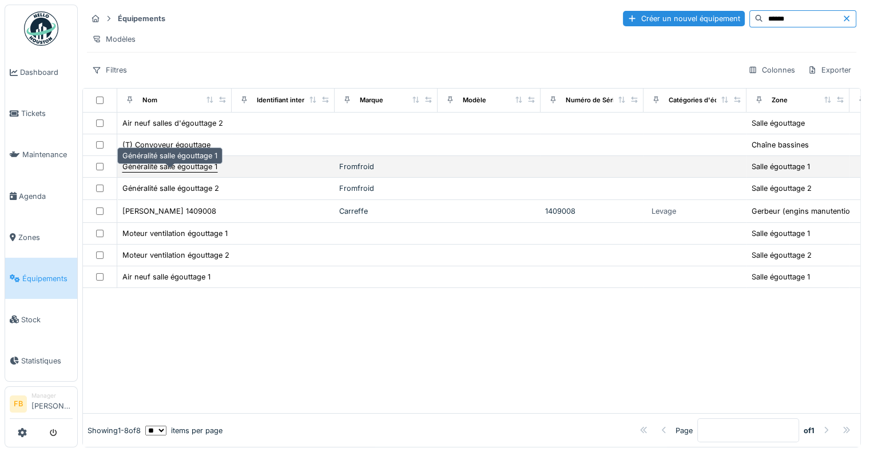
type input "******"
click at [215, 172] on div "Généralité salle égouttage 1" at bounding box center [169, 166] width 95 height 11
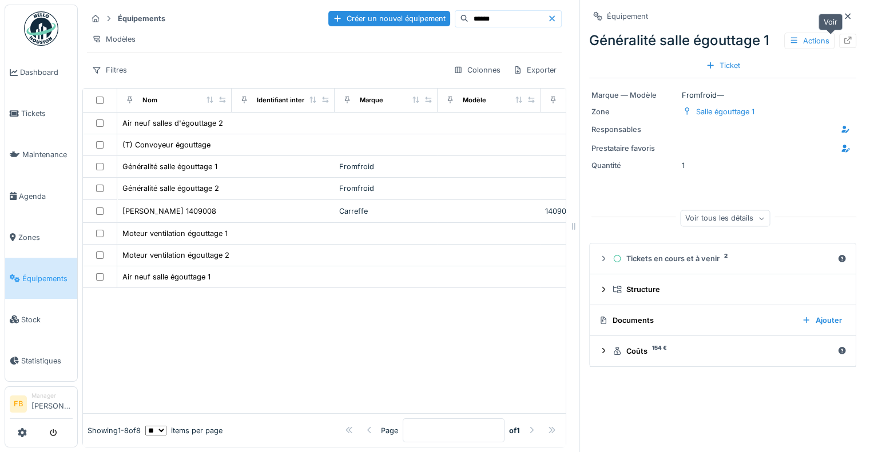
click at [844, 37] on icon at bounding box center [847, 40] width 7 height 7
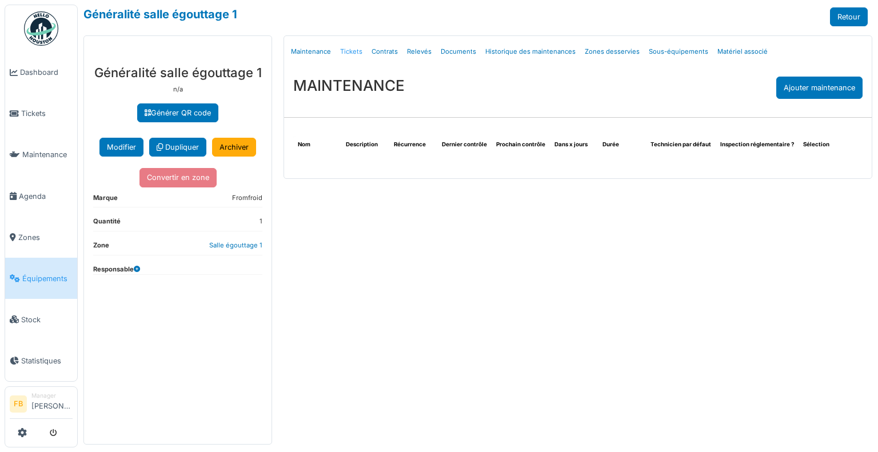
click at [353, 56] on link "Tickets" at bounding box center [351, 51] width 31 height 27
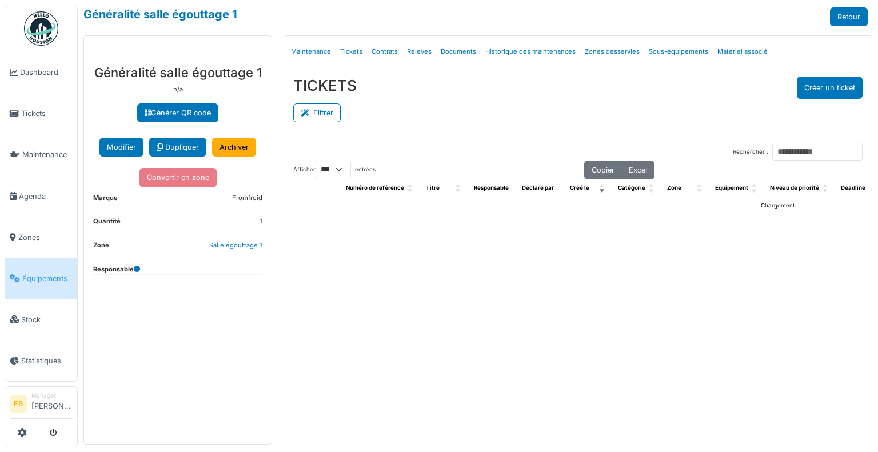
select select "***"
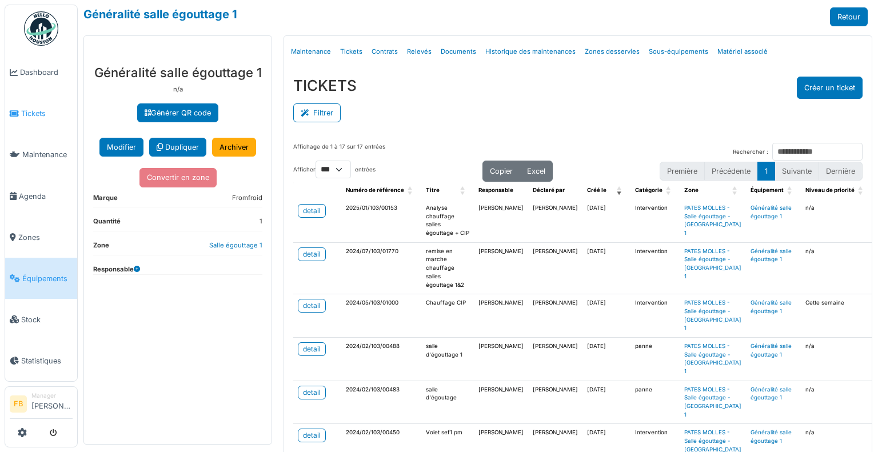
click at [50, 114] on span "Tickets" at bounding box center [46, 113] width 51 height 11
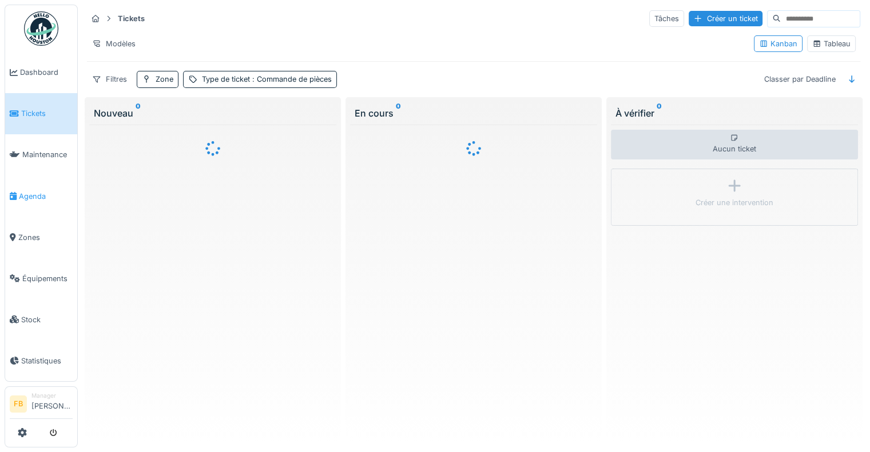
click at [30, 191] on span "Agenda" at bounding box center [46, 196] width 54 height 11
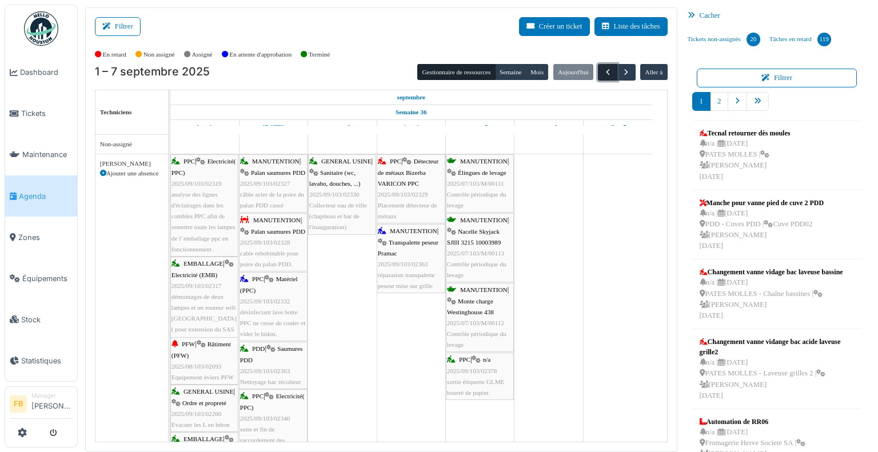
click at [604, 73] on span "button" at bounding box center [608, 72] width 10 height 10
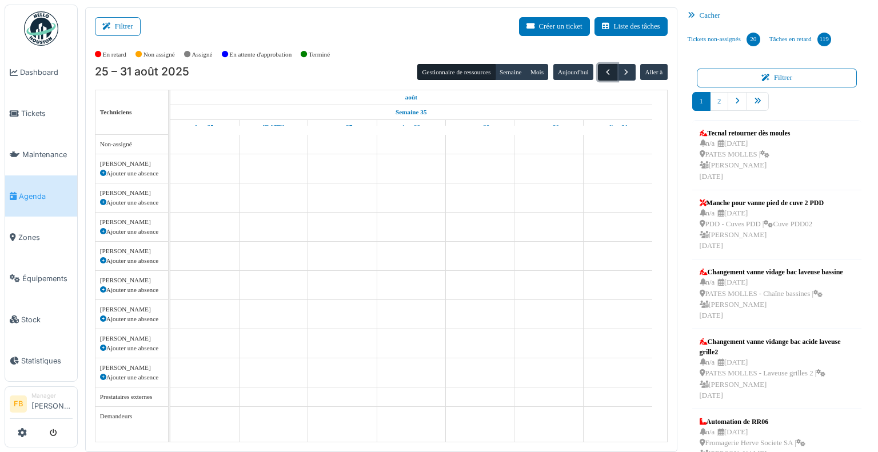
click at [604, 73] on span "button" at bounding box center [608, 72] width 10 height 10
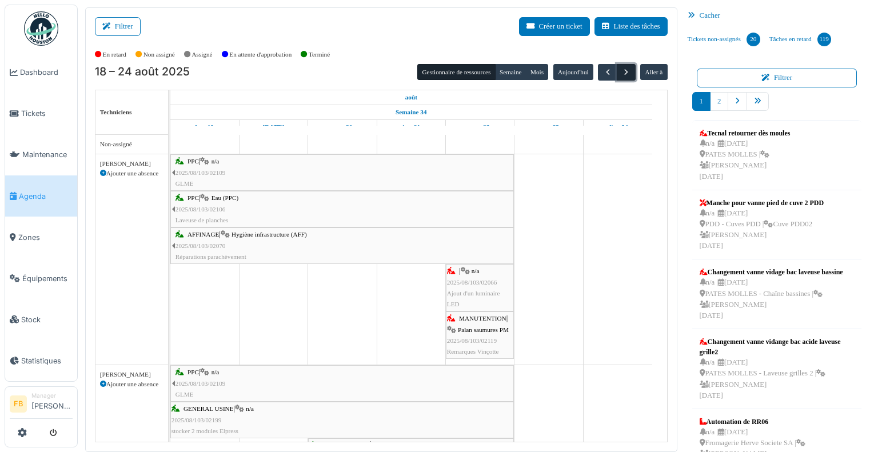
click at [627, 71] on button "button" at bounding box center [626, 72] width 19 height 17
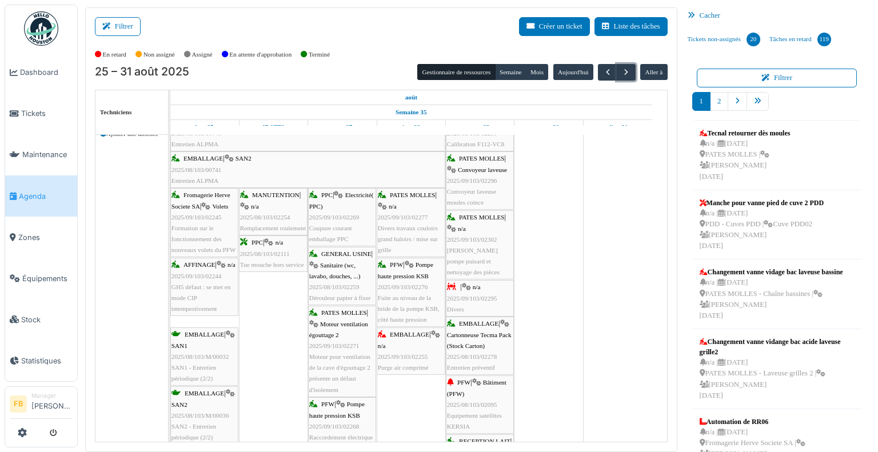
scroll to position [571, 0]
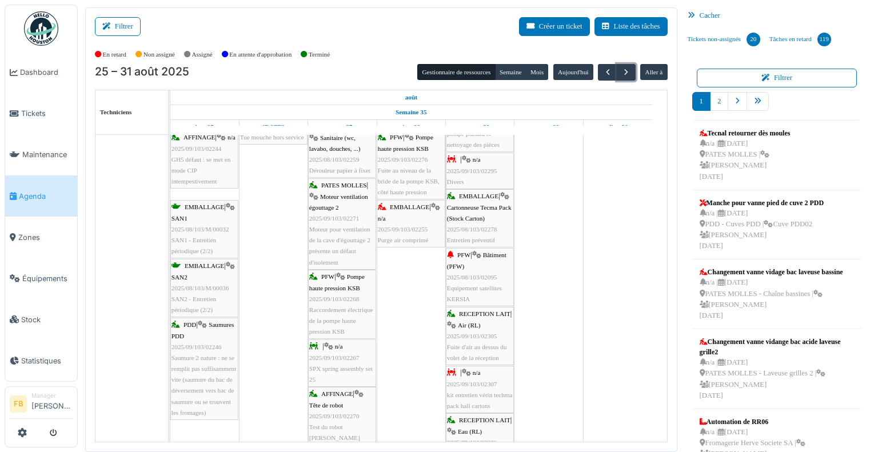
click at [329, 232] on div "PATES MOLLES | Moteur ventilation égouttage 2 2025/09/103/02271 Moteur pour ven…" at bounding box center [342, 224] width 66 height 88
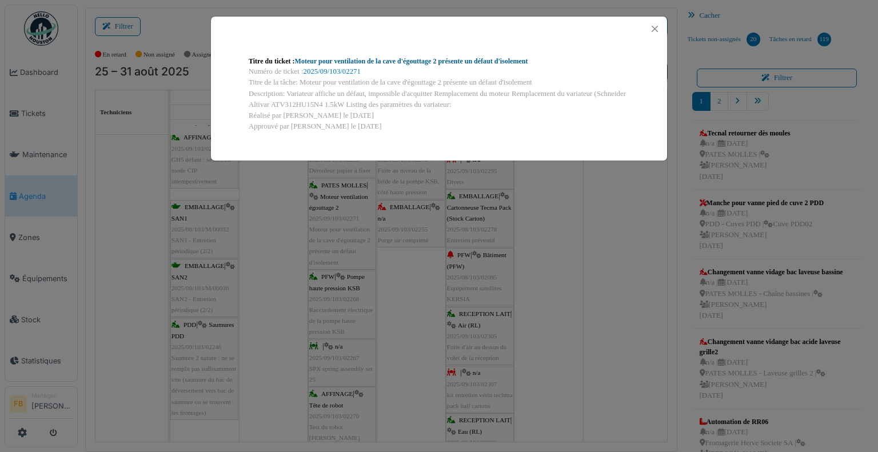
click at [492, 62] on link "Moteur pour ventilation de la cave d'égouttage 2 présente un défaut d'isolement" at bounding box center [411, 61] width 233 height 8
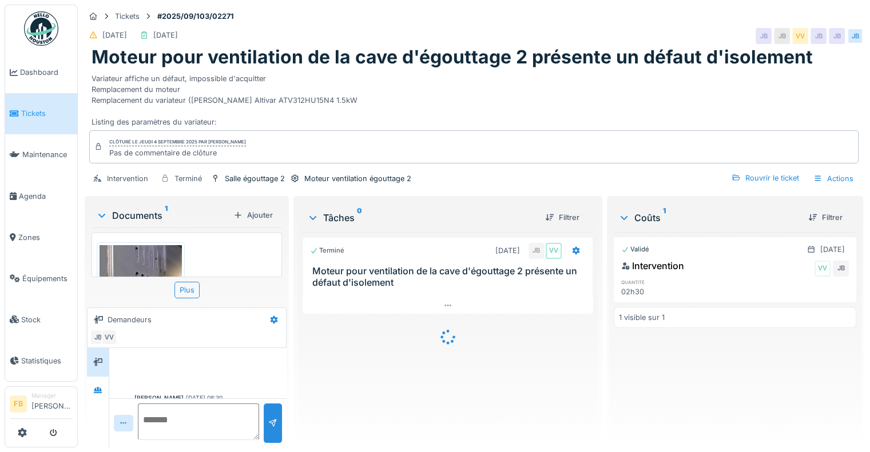
scroll to position [1408, 0]
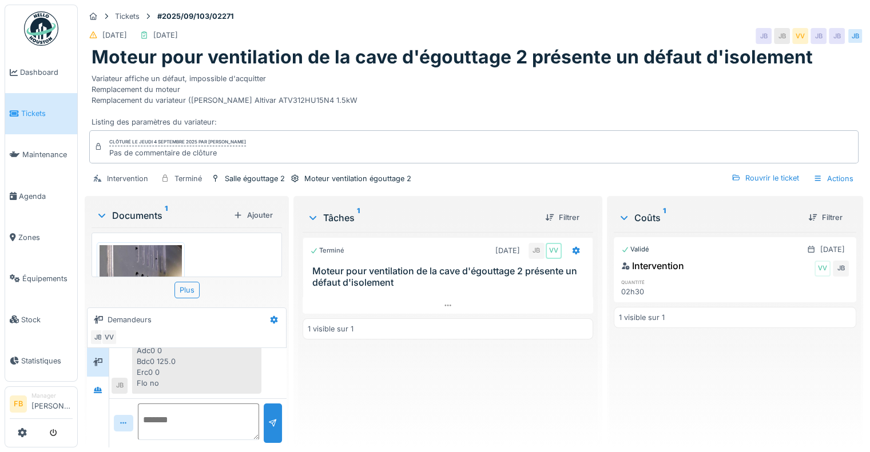
click at [272, 418] on div at bounding box center [272, 423] width 9 height 11
click at [268, 418] on div at bounding box center [272, 423] width 9 height 11
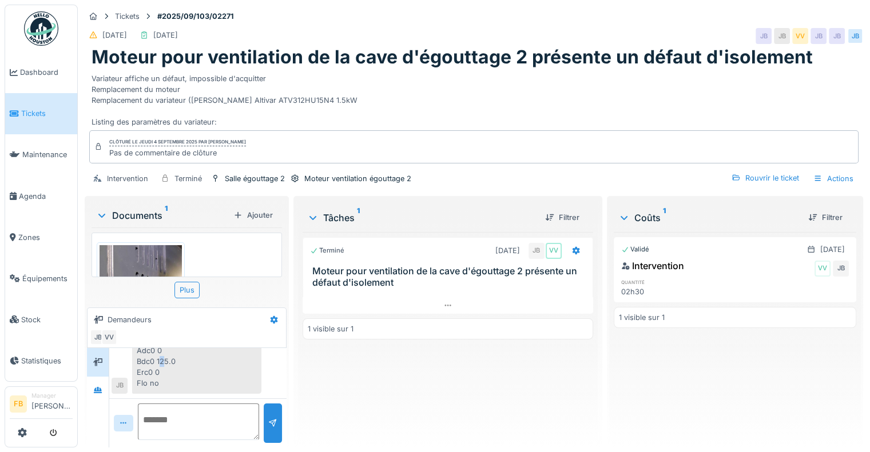
click at [127, 316] on div "Demandeurs" at bounding box center [130, 320] width 44 height 11
click at [143, 352] on div "Menu Réf A1u1 44.9 Frh 45 Menu Set Acc 20 Déc 10 Lsp 45 Hsp 50 Ith 6.1 Ufr 20 T…" at bounding box center [196, 333] width 129 height 1392
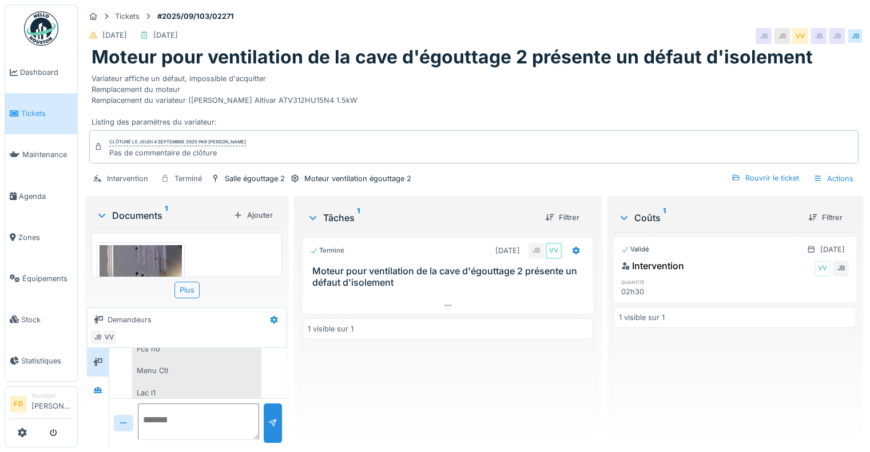
click at [214, 363] on div "Menu Réf A1u1 44.9 Frh 45 Menu Set Acc 20 Déc 10 Lsp 45 Hsp 50 Ith 6.1 Ufr 20 T…" at bounding box center [196, 333] width 129 height 1392
click at [138, 365] on div "Menu Réf A1u1 44.9 Frh 45 Menu Set Acc 20 Déc 10 Lsp 45 Hsp 50 Ith 6.1 Ufr 20 T…" at bounding box center [196, 333] width 129 height 1392
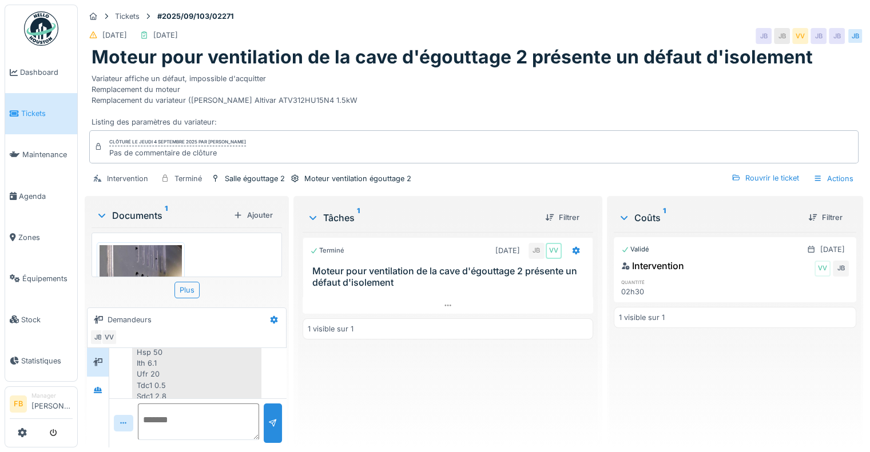
click at [162, 383] on div "Menu Réf A1u1 44.9 Frh 45 Menu Set Acc 20 Déc 10 Lsp 45 Hsp 50 Ith 6.1 Ufr 20 T…" at bounding box center [196, 460] width 129 height 1392
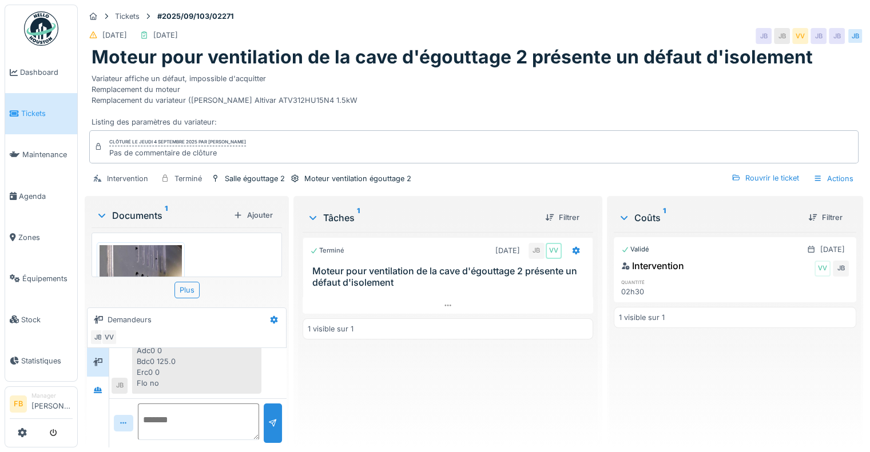
scroll to position [9, 0]
click at [182, 424] on textarea at bounding box center [198, 422] width 121 height 37
type textarea "*"
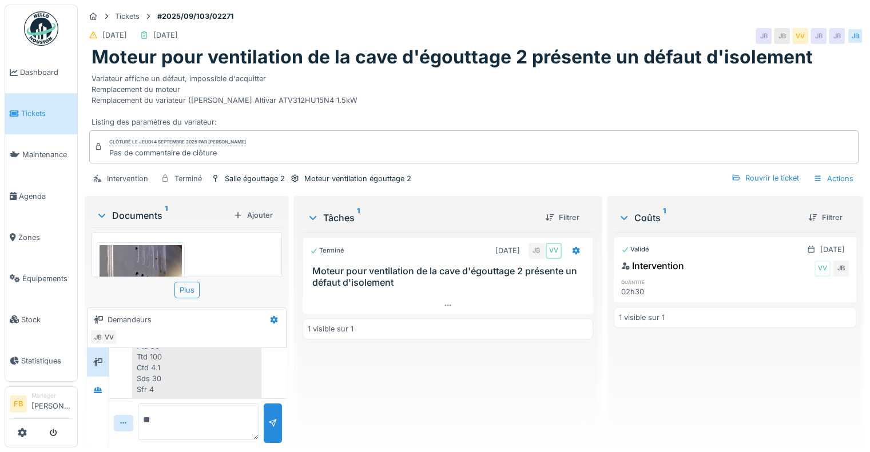
scroll to position [1448, 0]
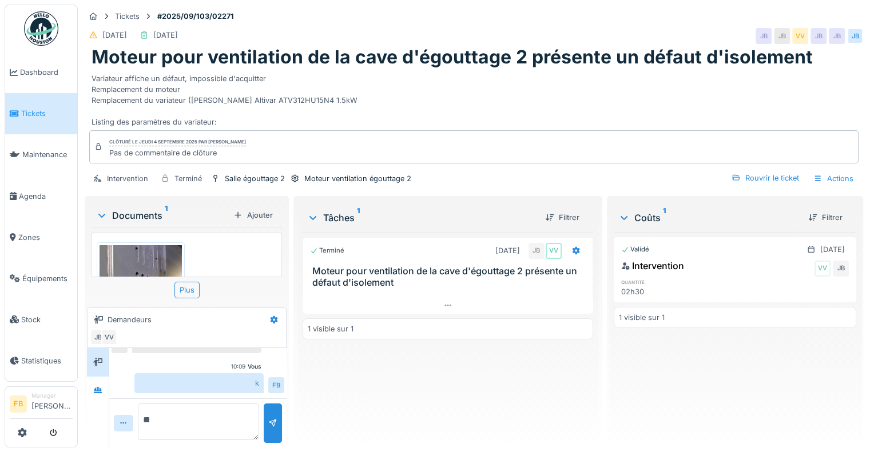
click at [249, 386] on div "k" at bounding box center [198, 383] width 129 height 20
click at [252, 373] on div "k" at bounding box center [198, 383] width 129 height 20
click at [202, 363] on div "Vous 10:09" at bounding box center [197, 367] width 127 height 9
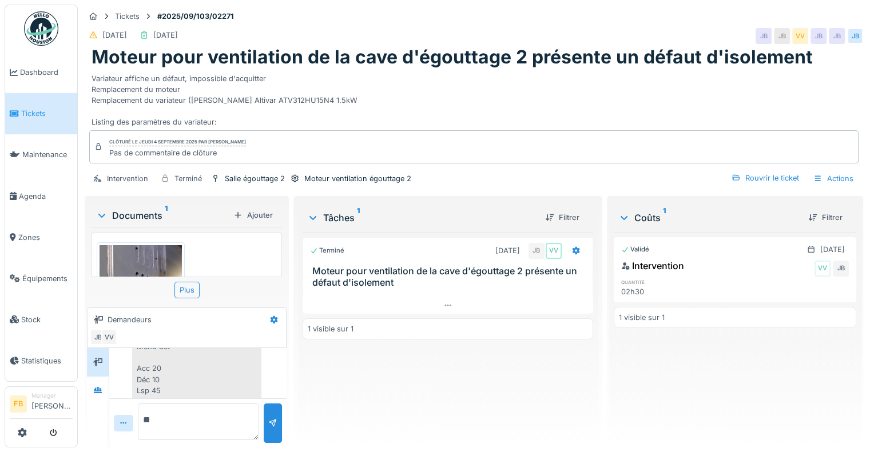
scroll to position [137, 0]
